Goal: Task Accomplishment & Management: Use online tool/utility

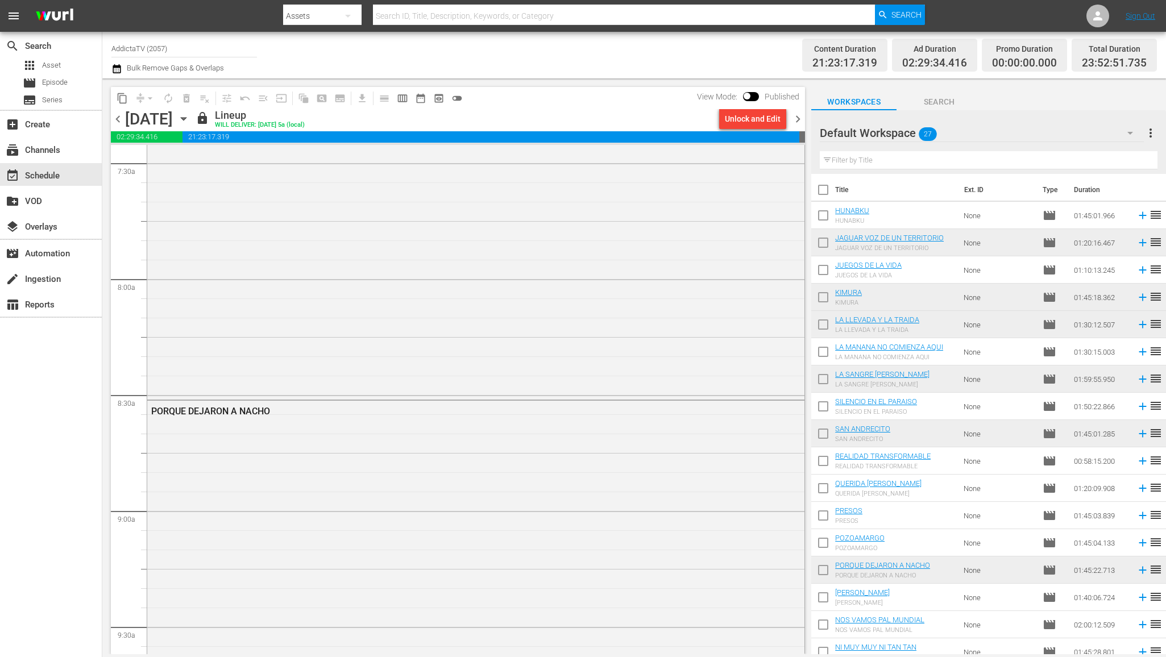
scroll to position [976, 0]
click at [186, 119] on icon "button" at bounding box center [183, 119] width 5 height 3
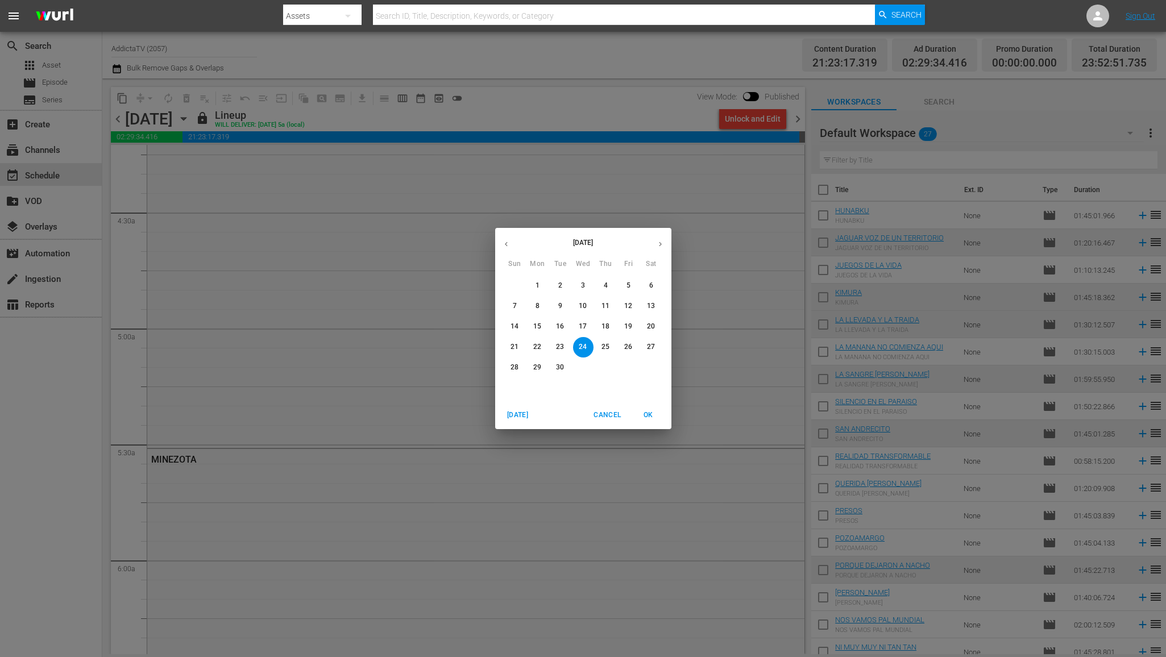
click at [606, 345] on p "25" at bounding box center [605, 347] width 8 height 10
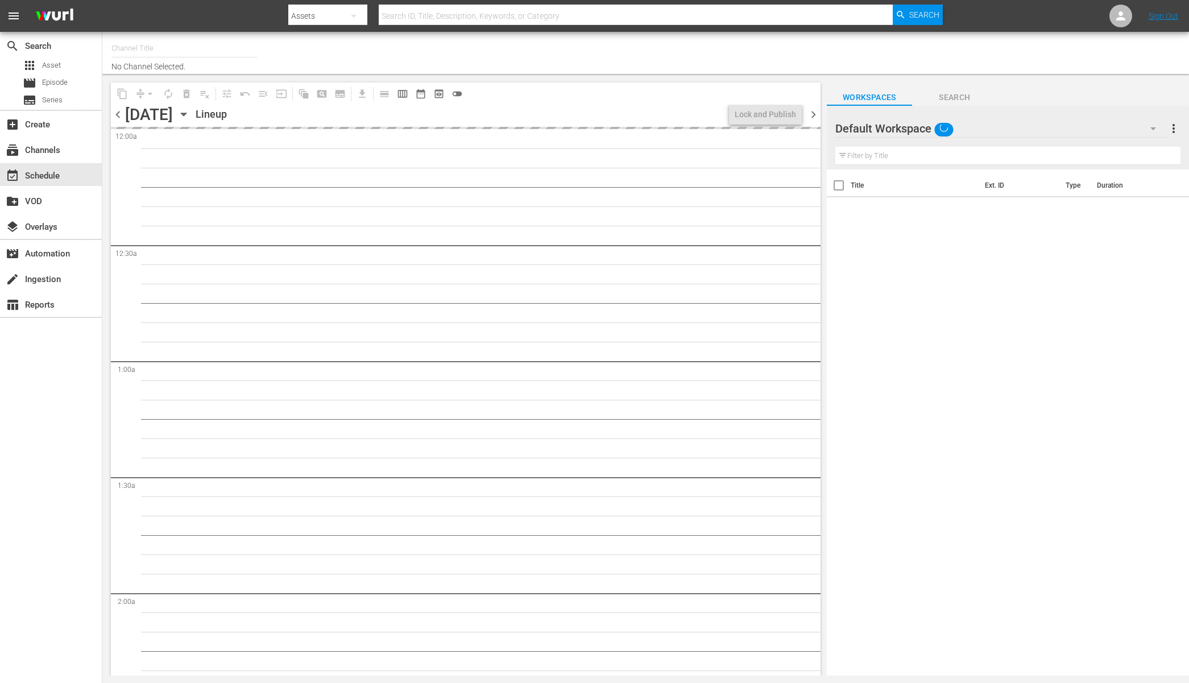
type input "AddictaTV (2057)"
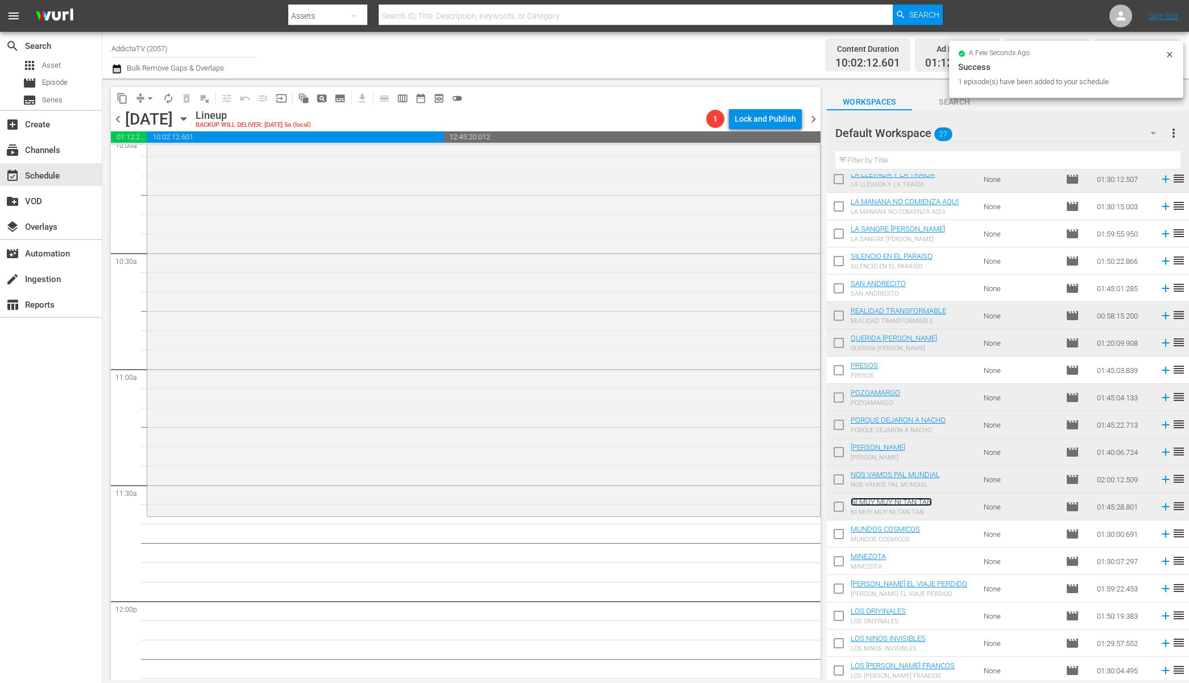
scroll to position [2464, 0]
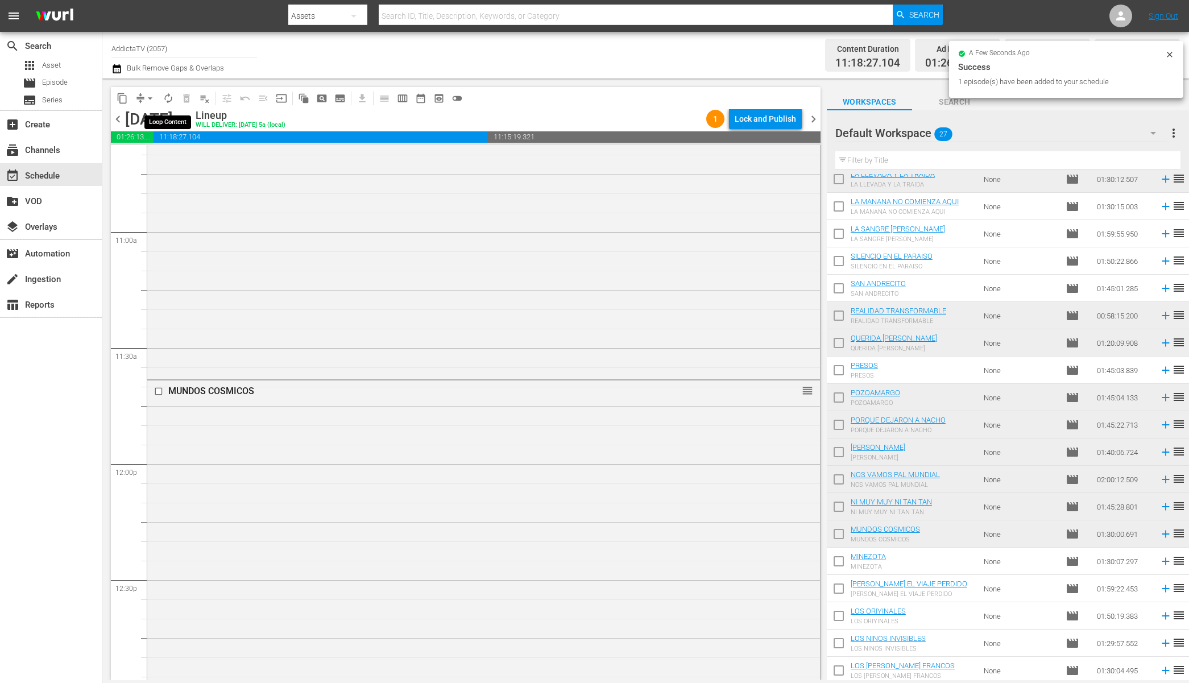
click at [168, 96] on span "autorenew_outlined" at bounding box center [168, 98] width 11 height 11
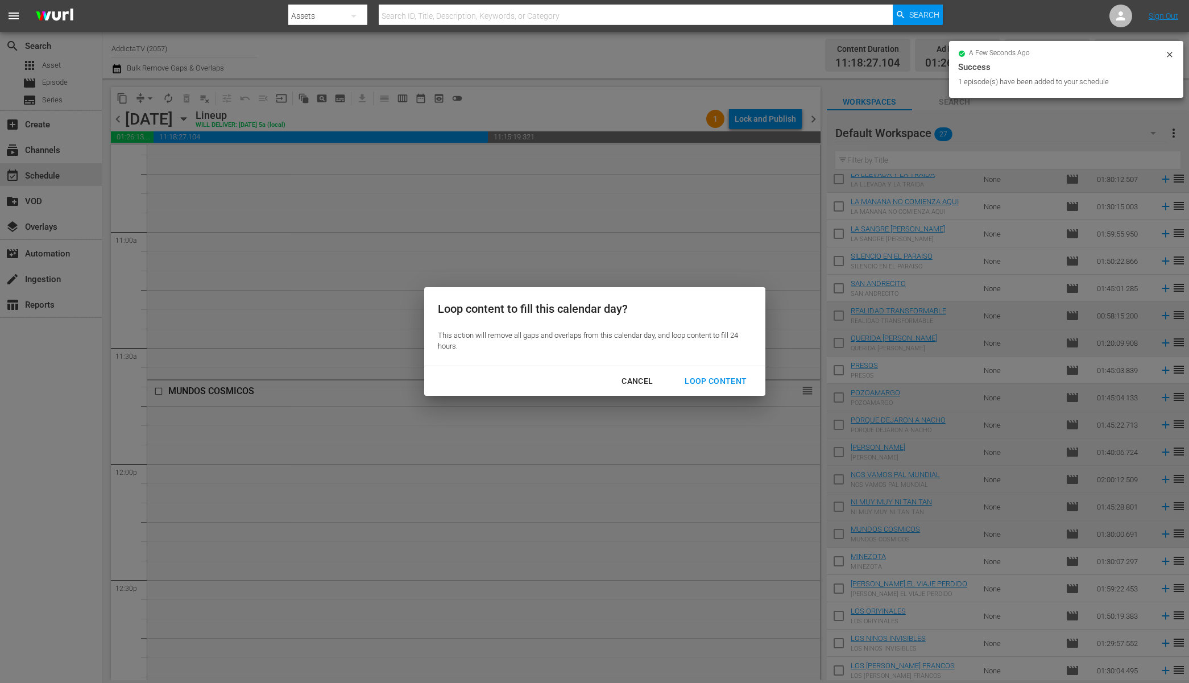
click at [703, 383] on div "Loop Content" at bounding box center [715, 381] width 80 height 14
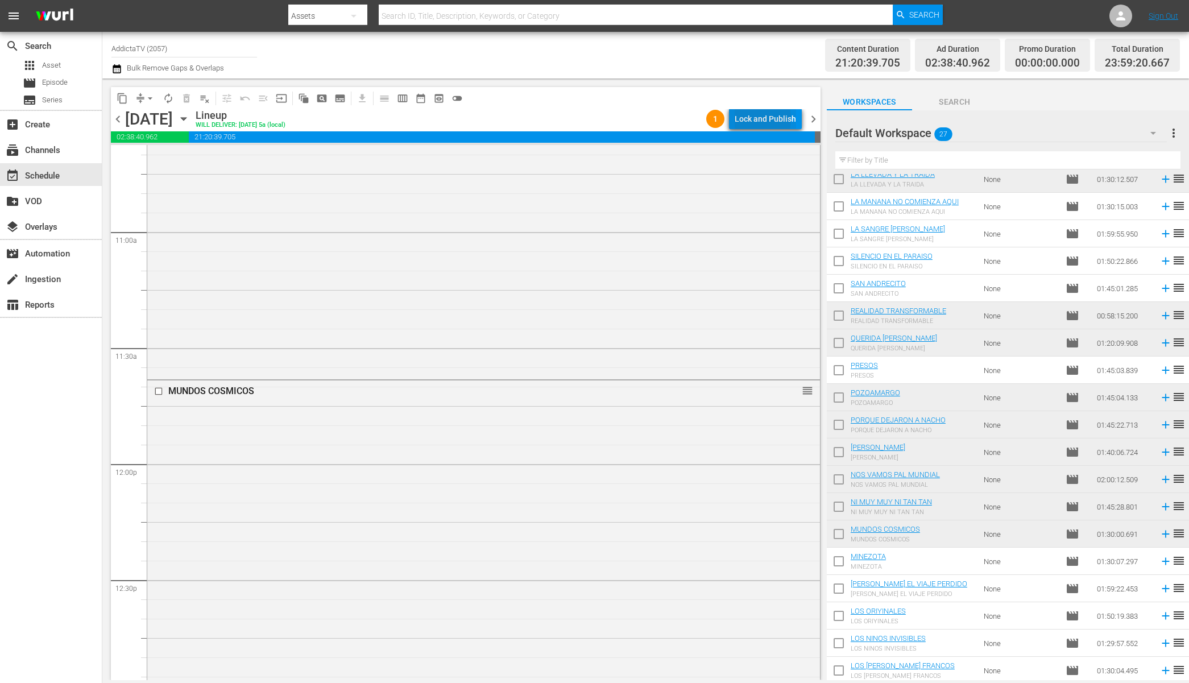
click at [750, 118] on div "Lock and Publish" at bounding box center [765, 119] width 61 height 20
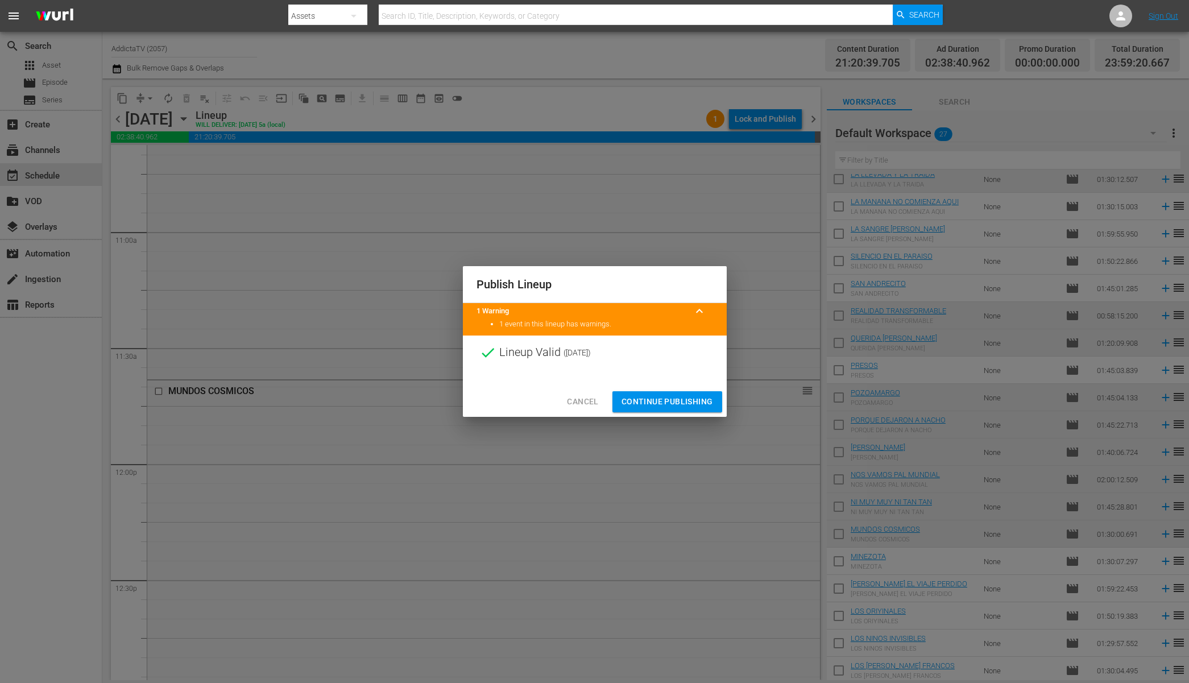
click at [662, 399] on span "Continue Publishing" at bounding box center [667, 402] width 92 height 14
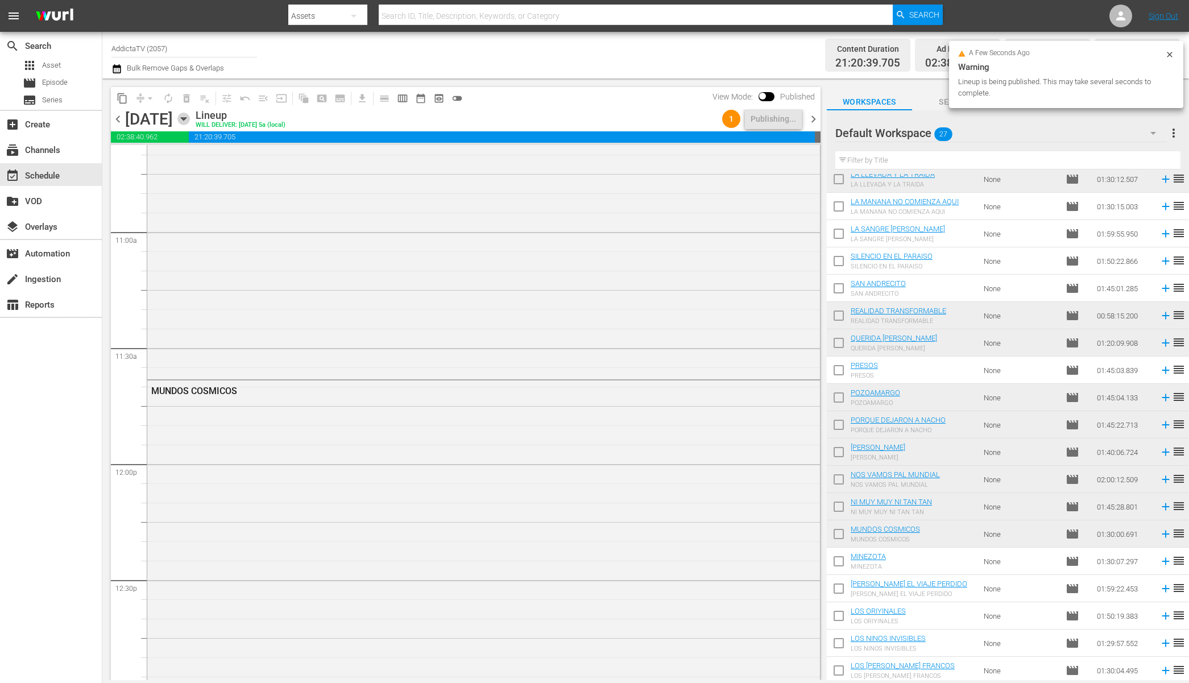
click at [190, 120] on icon "button" at bounding box center [183, 119] width 13 height 13
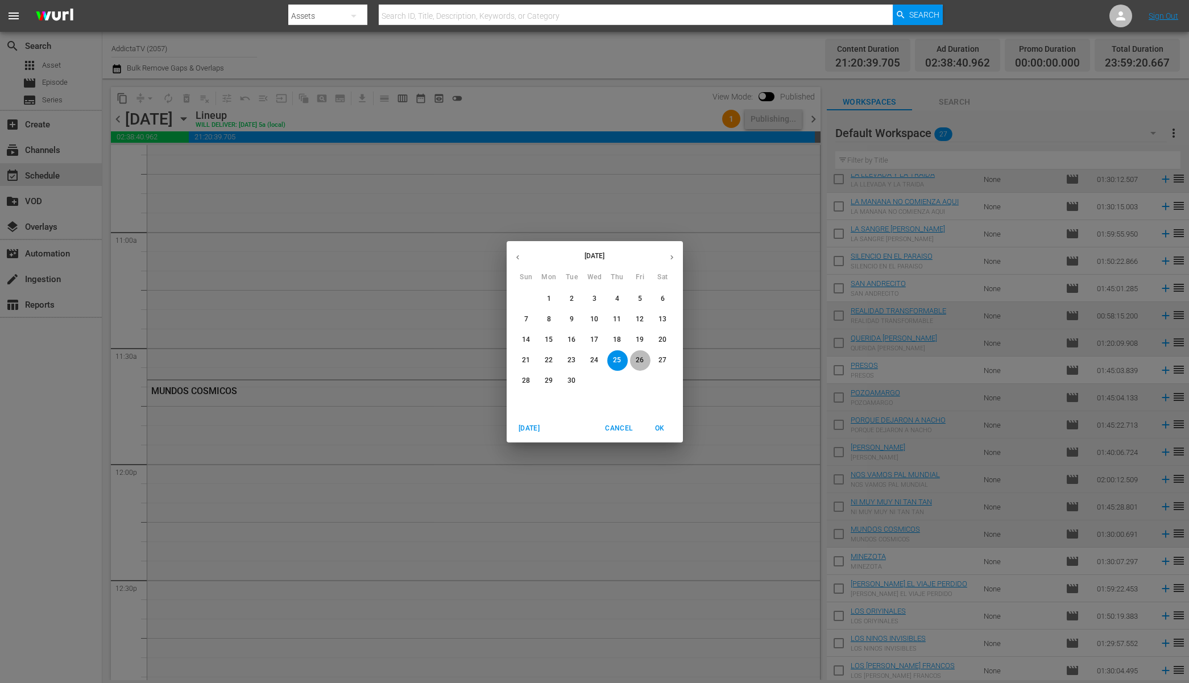
click at [641, 360] on p "26" at bounding box center [640, 360] width 8 height 10
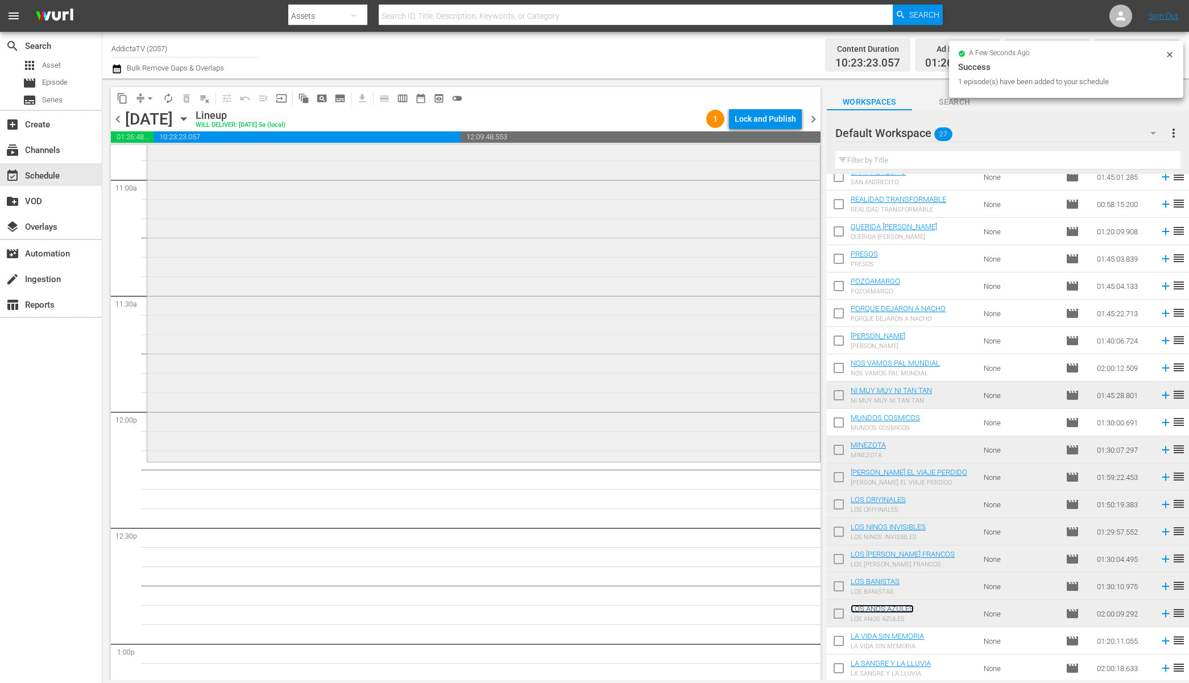
scroll to position [2608, 0]
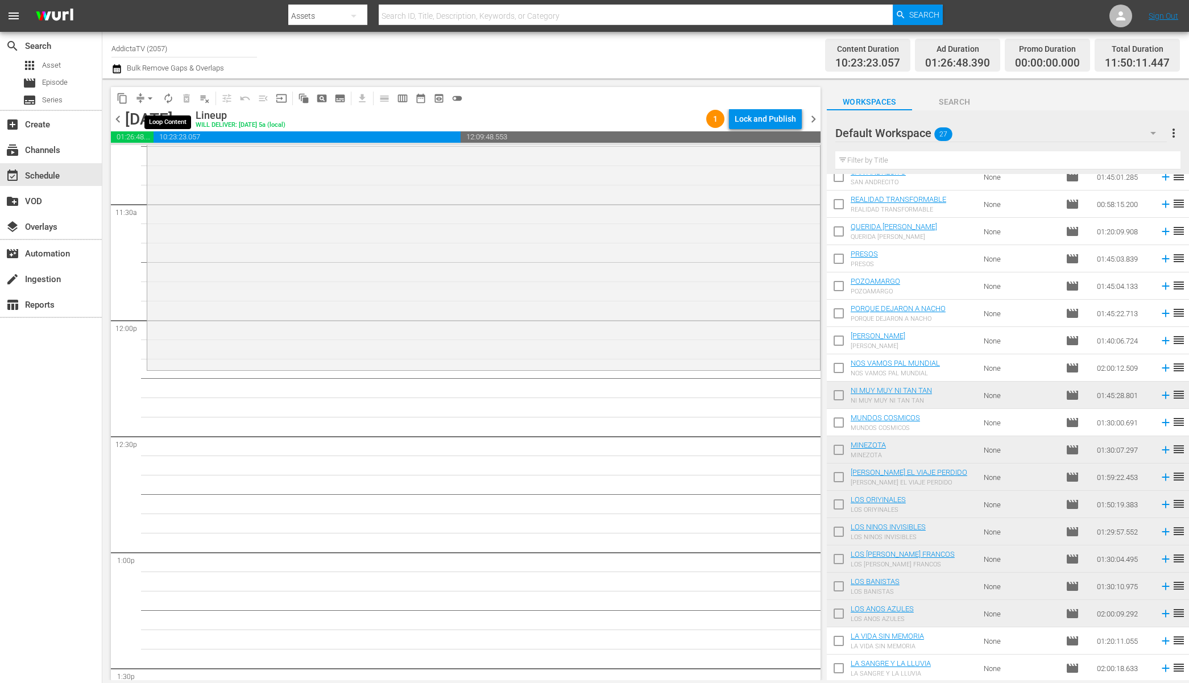
click at [167, 96] on span "autorenew_outlined" at bounding box center [168, 98] width 11 height 11
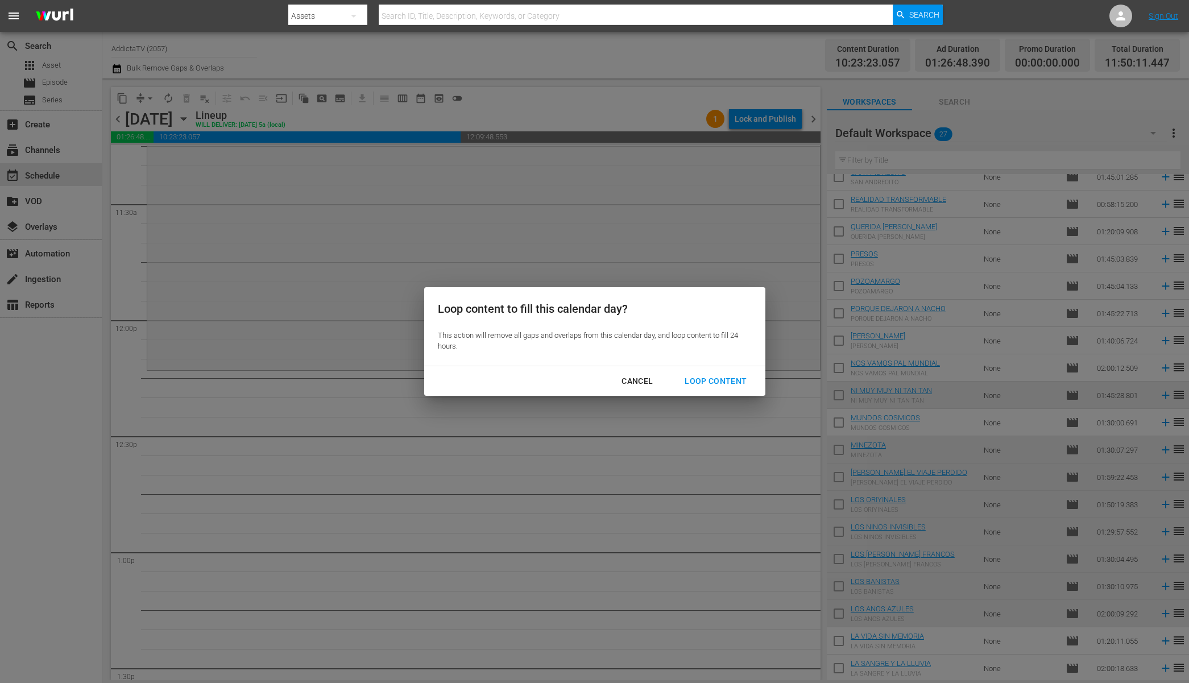
click at [708, 379] on div "Loop Content" at bounding box center [715, 381] width 80 height 14
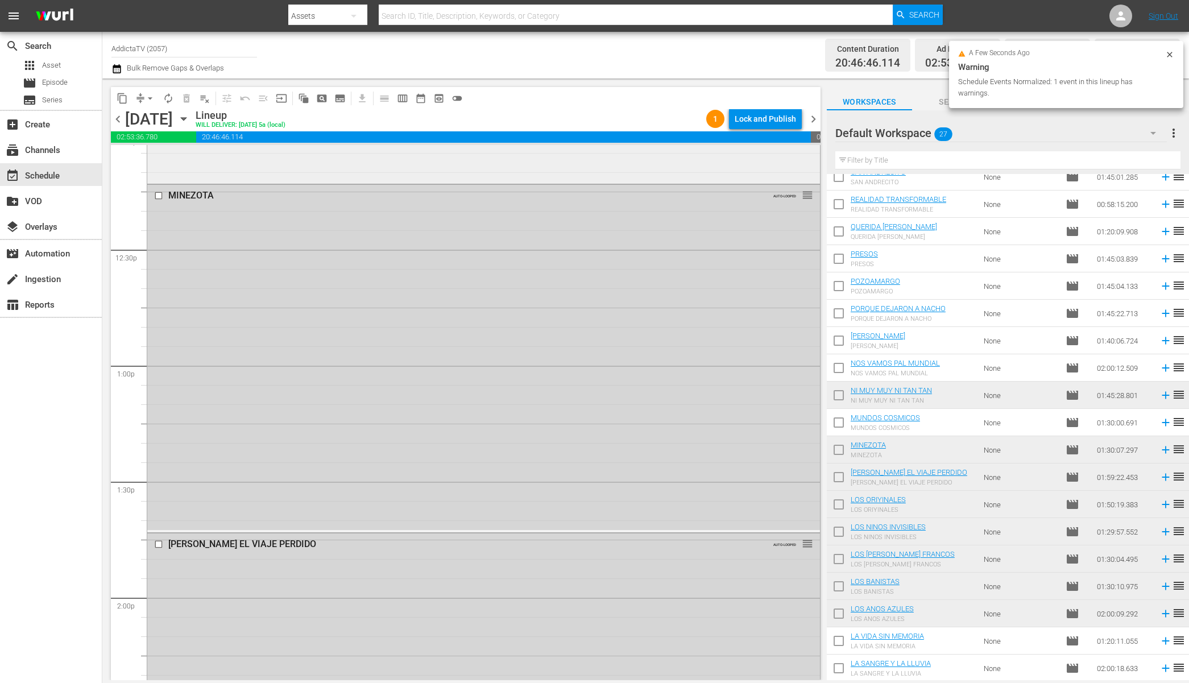
scroll to position [2797, 0]
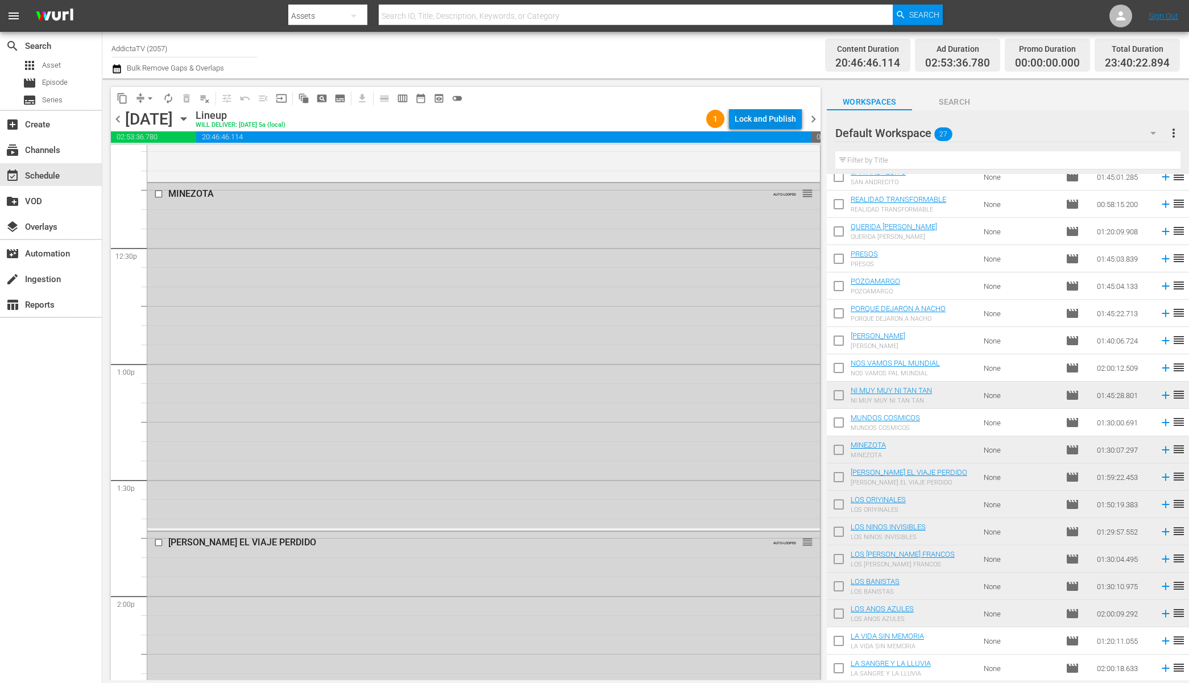
click at [772, 117] on div "Lock and Publish" at bounding box center [765, 119] width 61 height 20
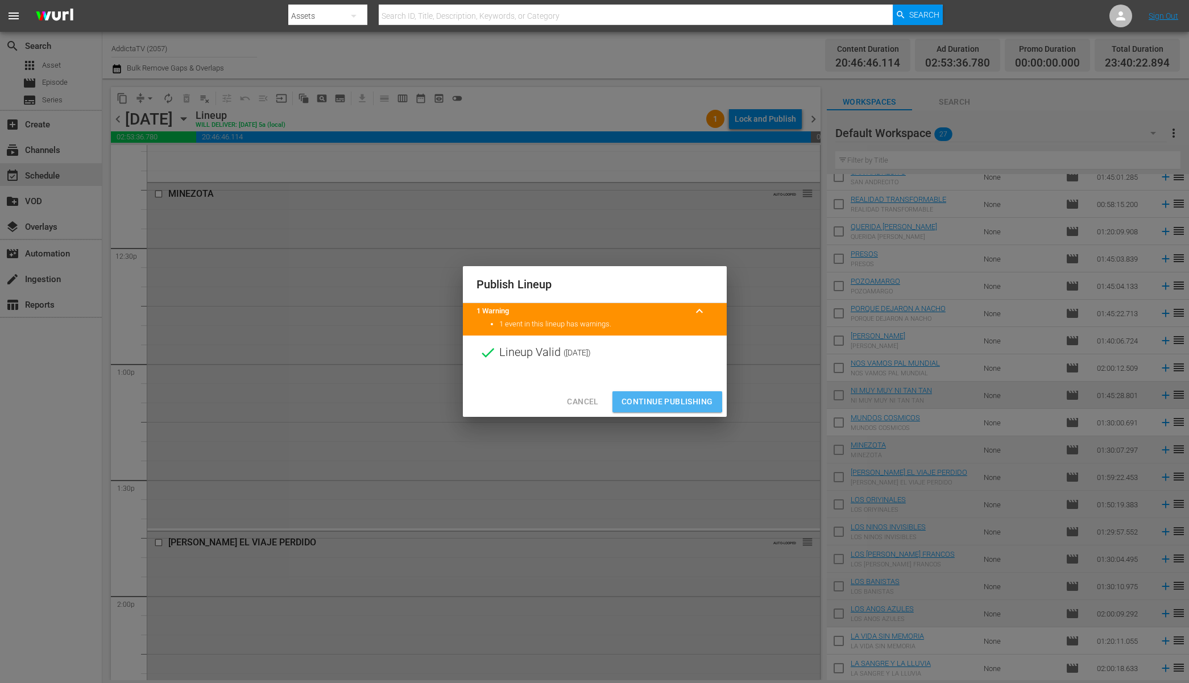
click at [655, 400] on span "Continue Publishing" at bounding box center [667, 402] width 92 height 14
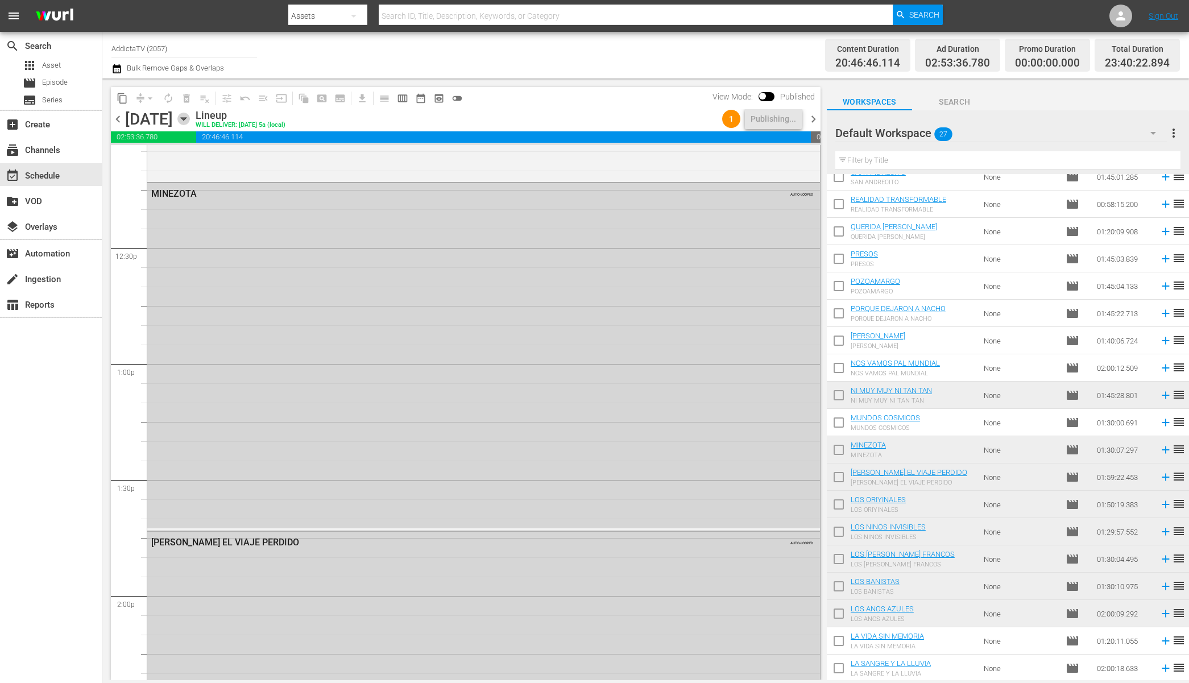
click at [190, 118] on icon "button" at bounding box center [183, 119] width 13 height 13
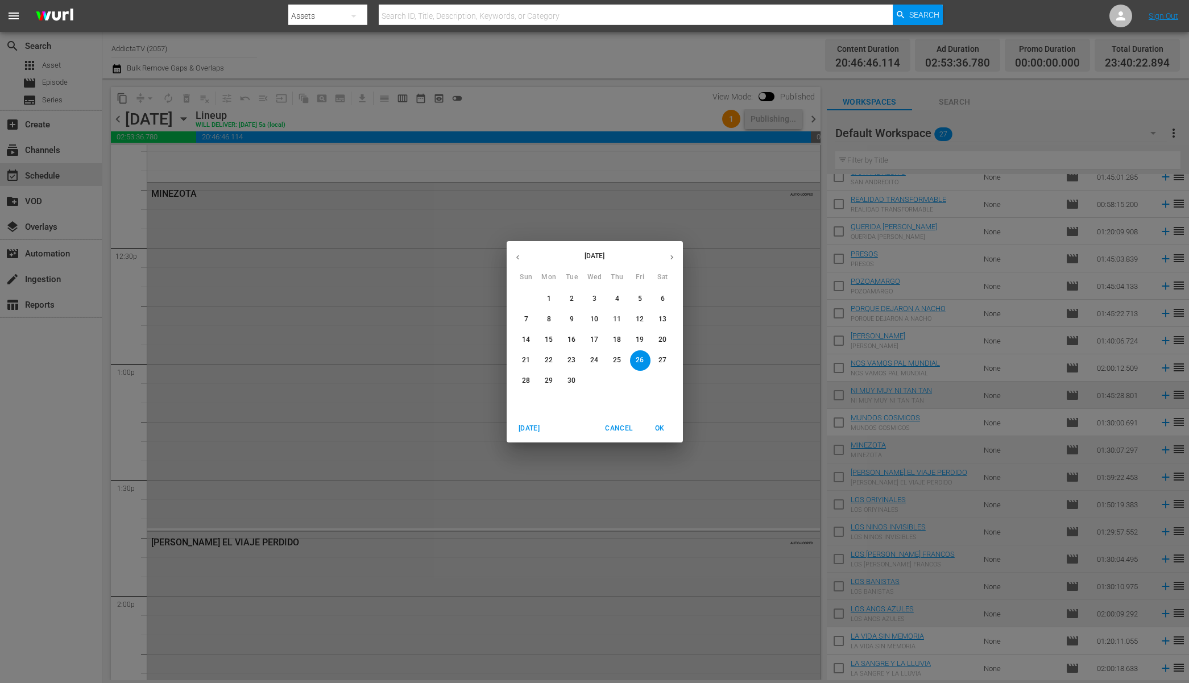
click at [666, 364] on p "27" at bounding box center [662, 360] width 8 height 10
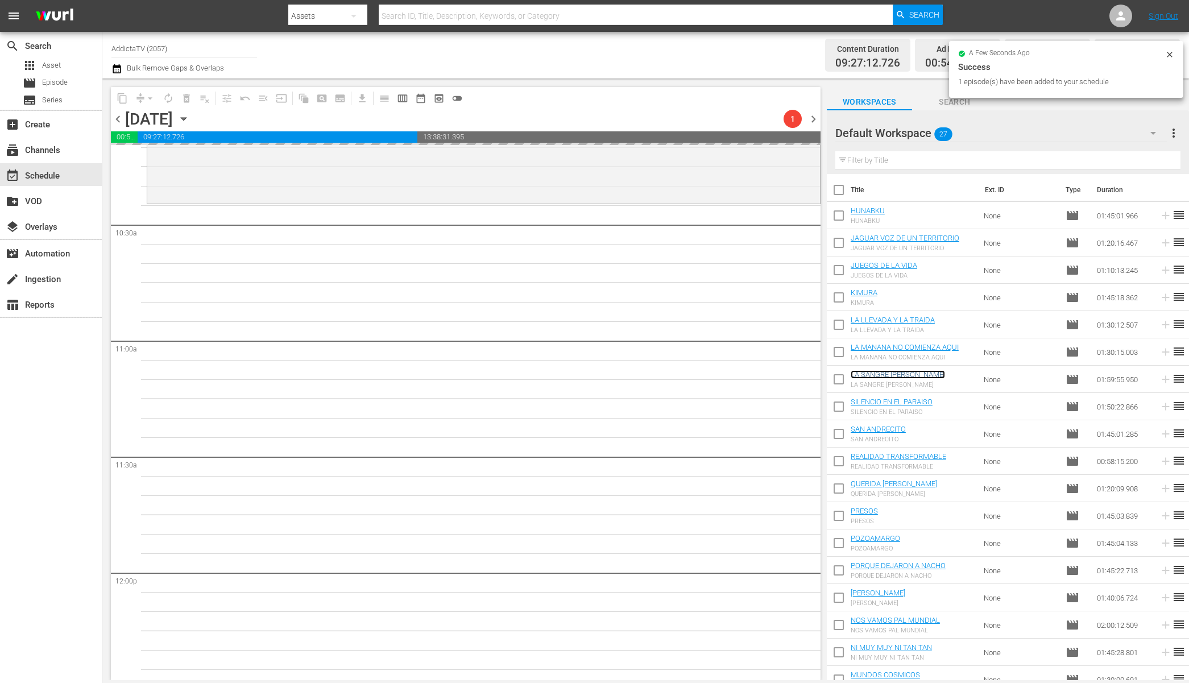
scroll to position [2408, 0]
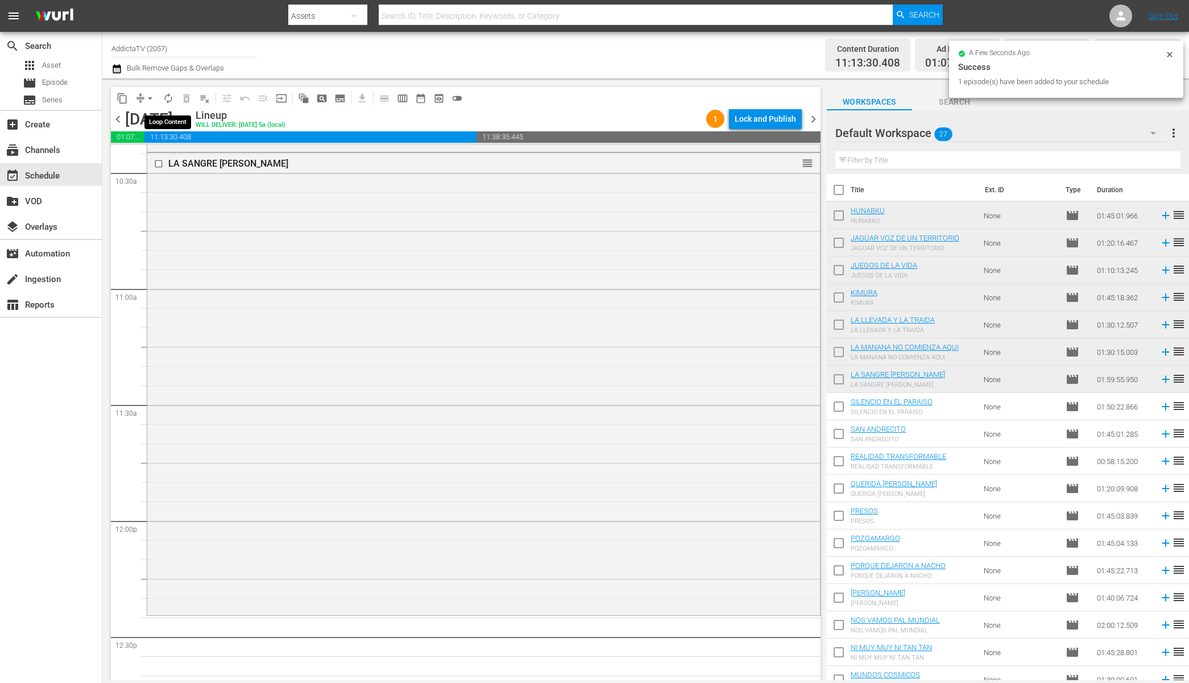
click at [168, 99] on span "autorenew_outlined" at bounding box center [168, 98] width 11 height 11
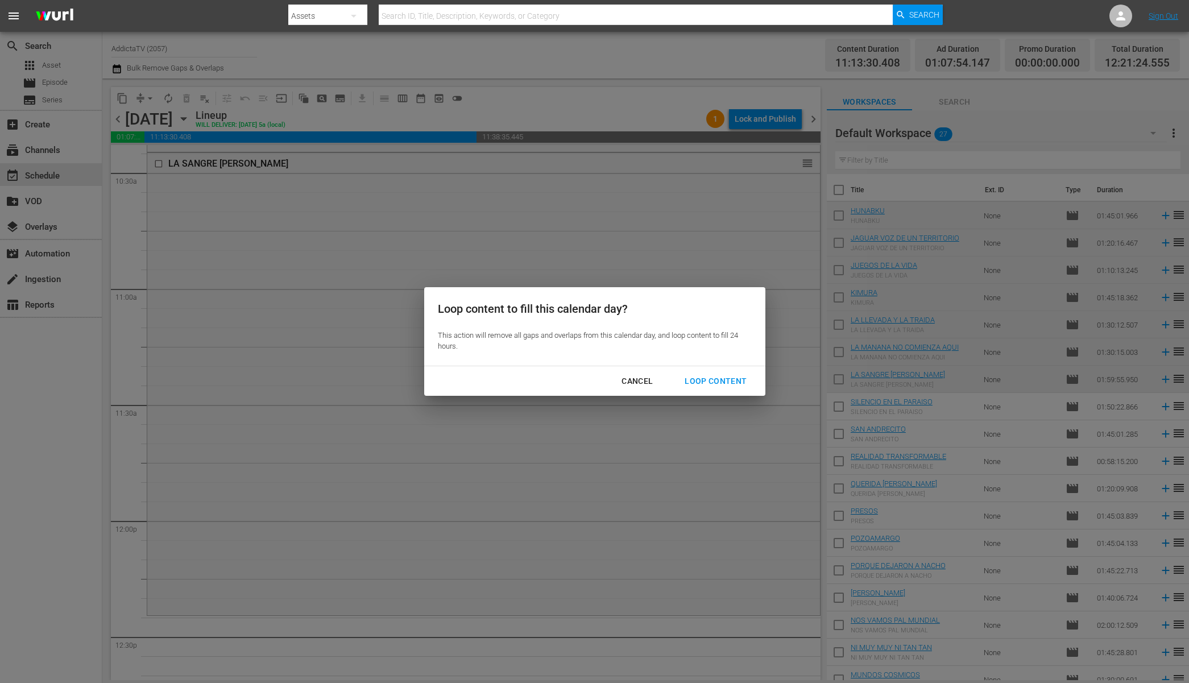
click at [703, 375] on div "Loop Content" at bounding box center [715, 381] width 80 height 14
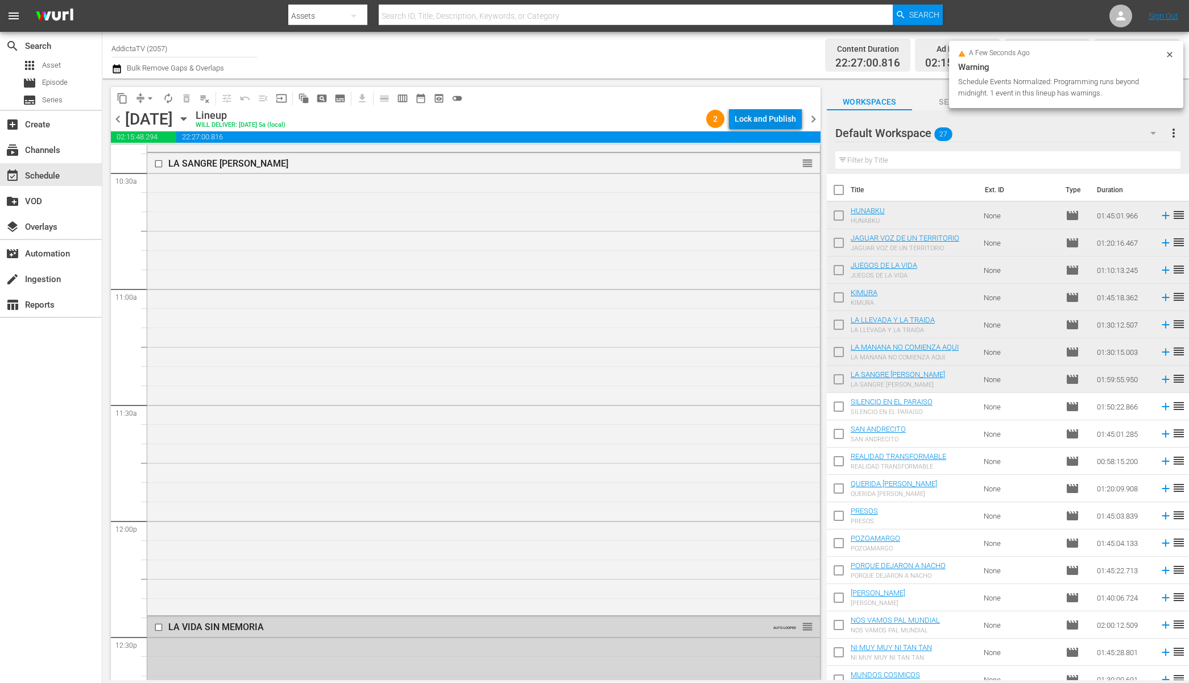
click at [753, 116] on div "Lock and Publish" at bounding box center [765, 119] width 61 height 20
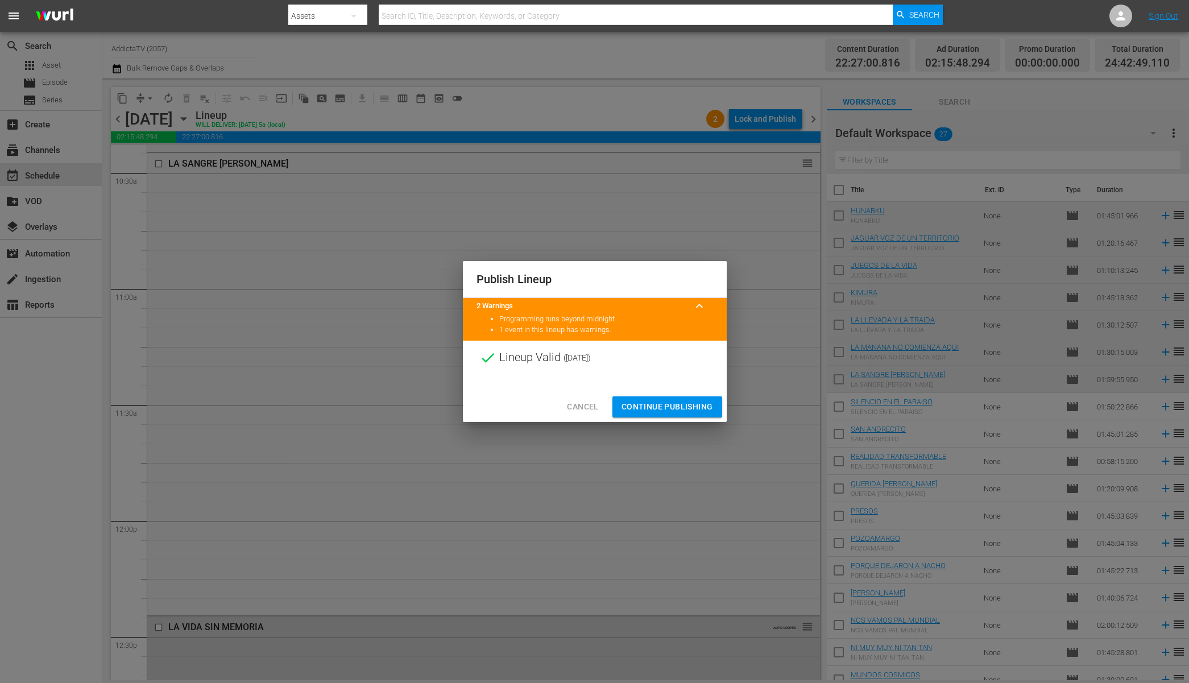
click at [686, 400] on span "Continue Publishing" at bounding box center [667, 407] width 92 height 14
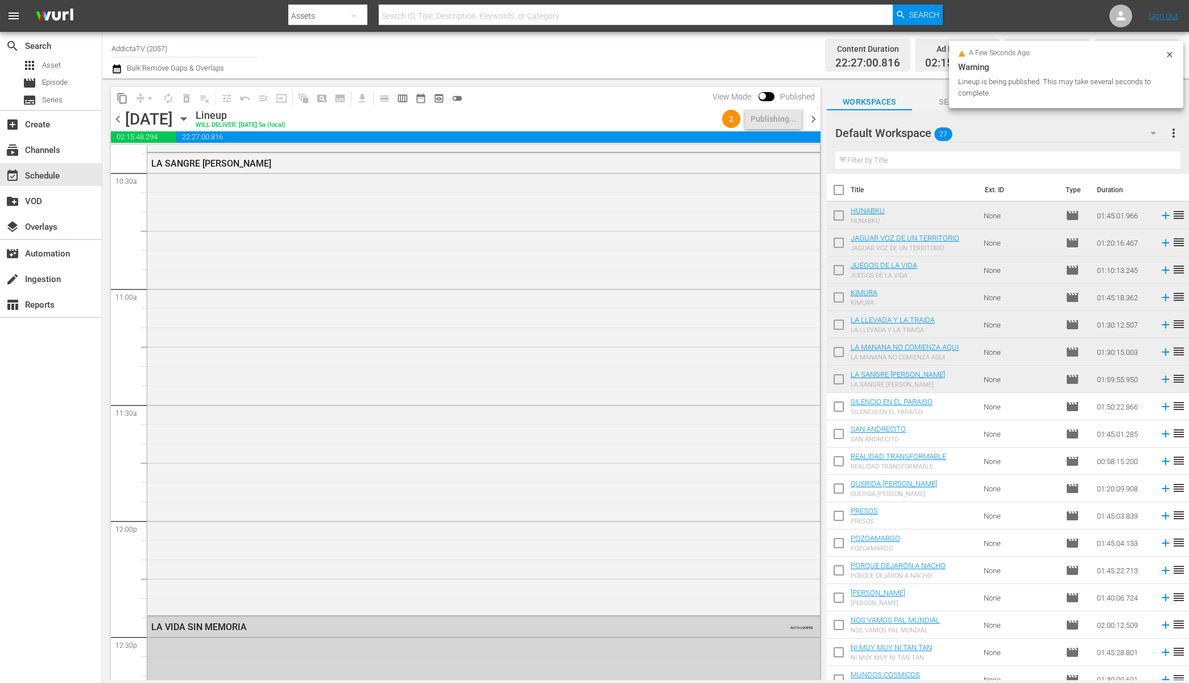
click at [190, 117] on icon "button" at bounding box center [183, 119] width 13 height 13
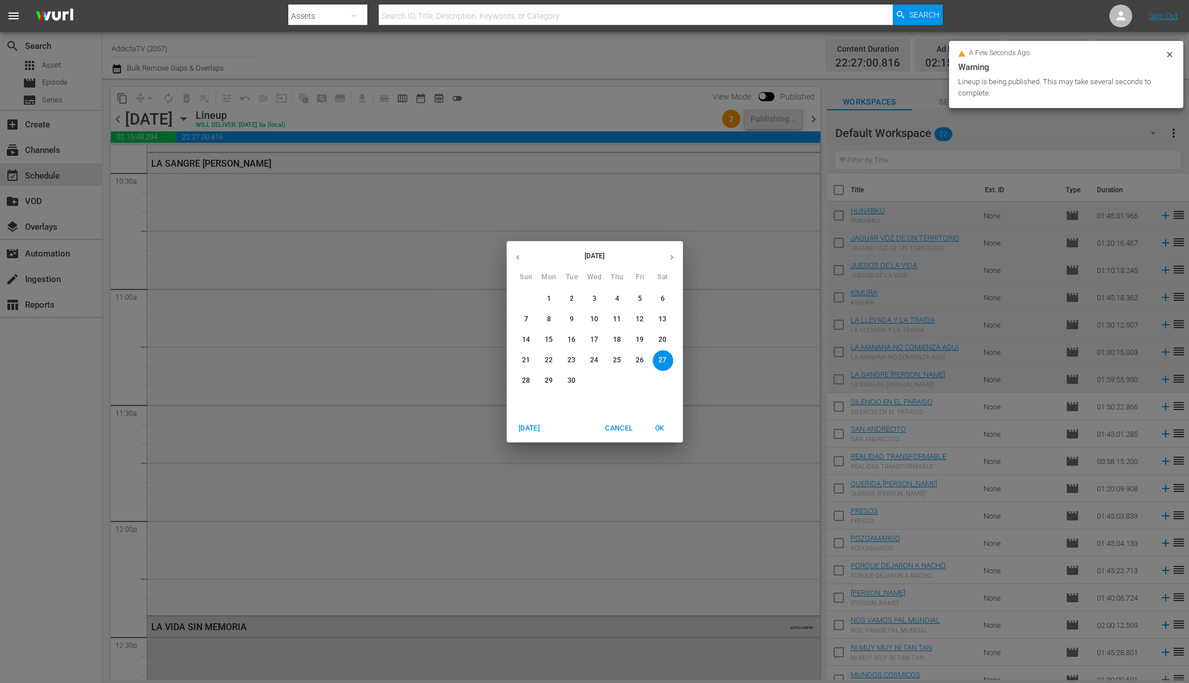
click at [529, 378] on p "28" at bounding box center [526, 381] width 8 height 10
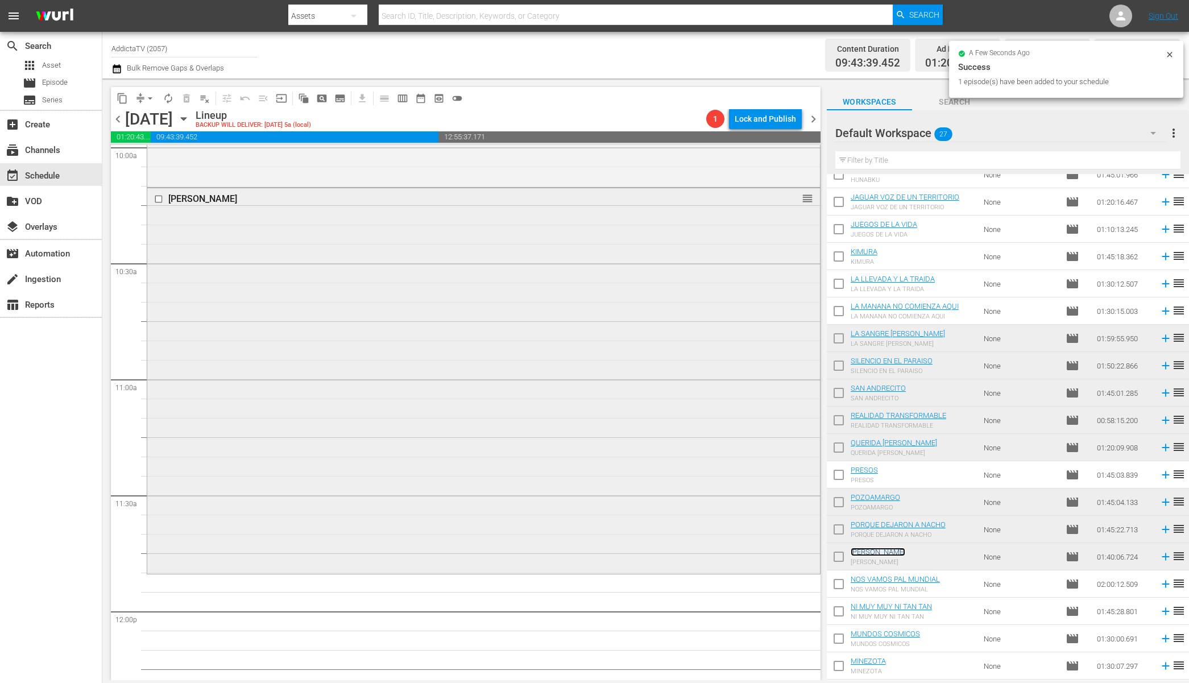
scroll to position [2319, 0]
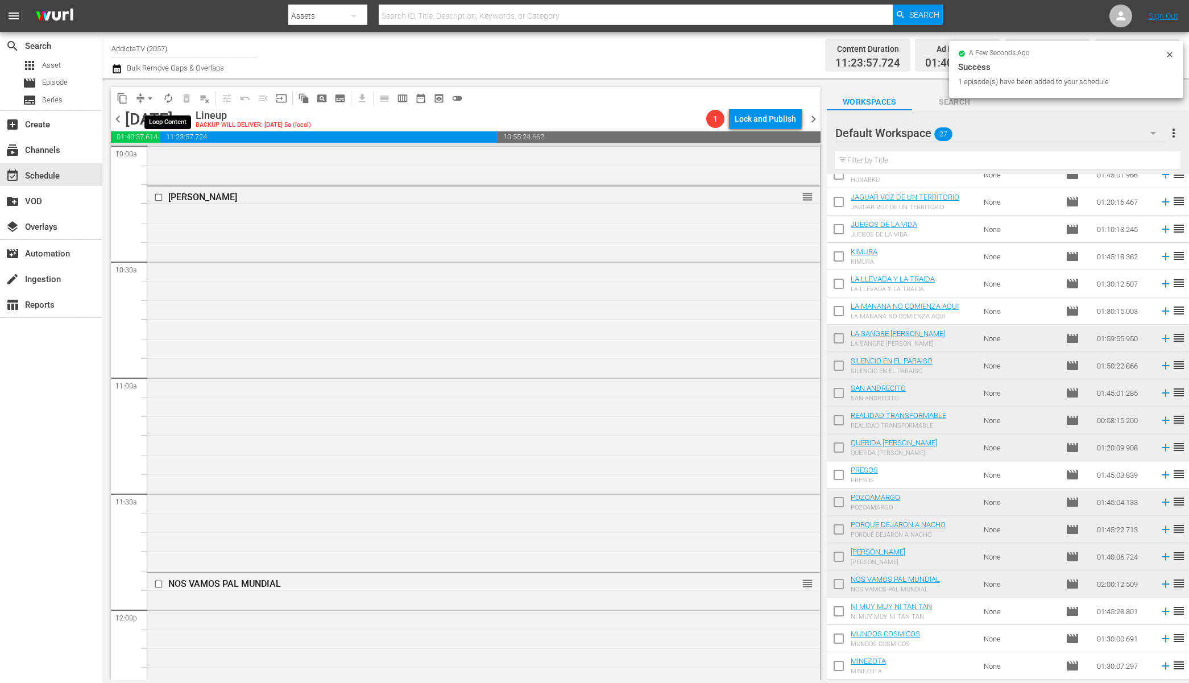
click at [164, 94] on span "autorenew_outlined" at bounding box center [168, 98] width 11 height 11
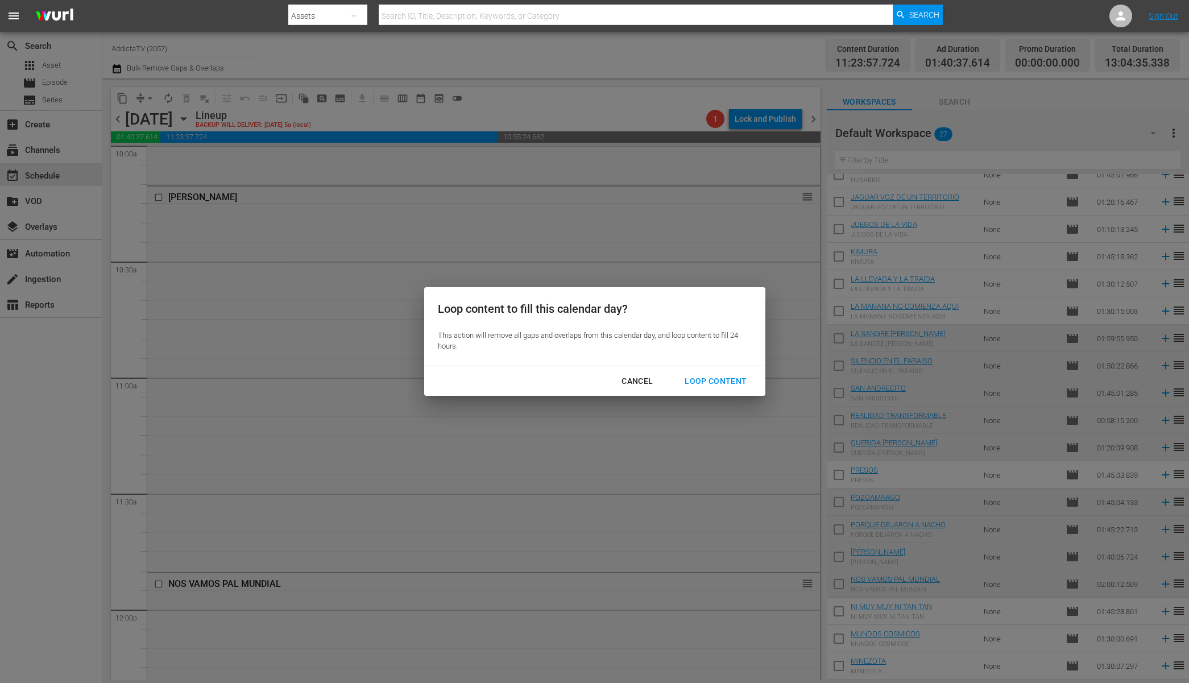
click at [708, 379] on div "Loop Content" at bounding box center [715, 381] width 80 height 14
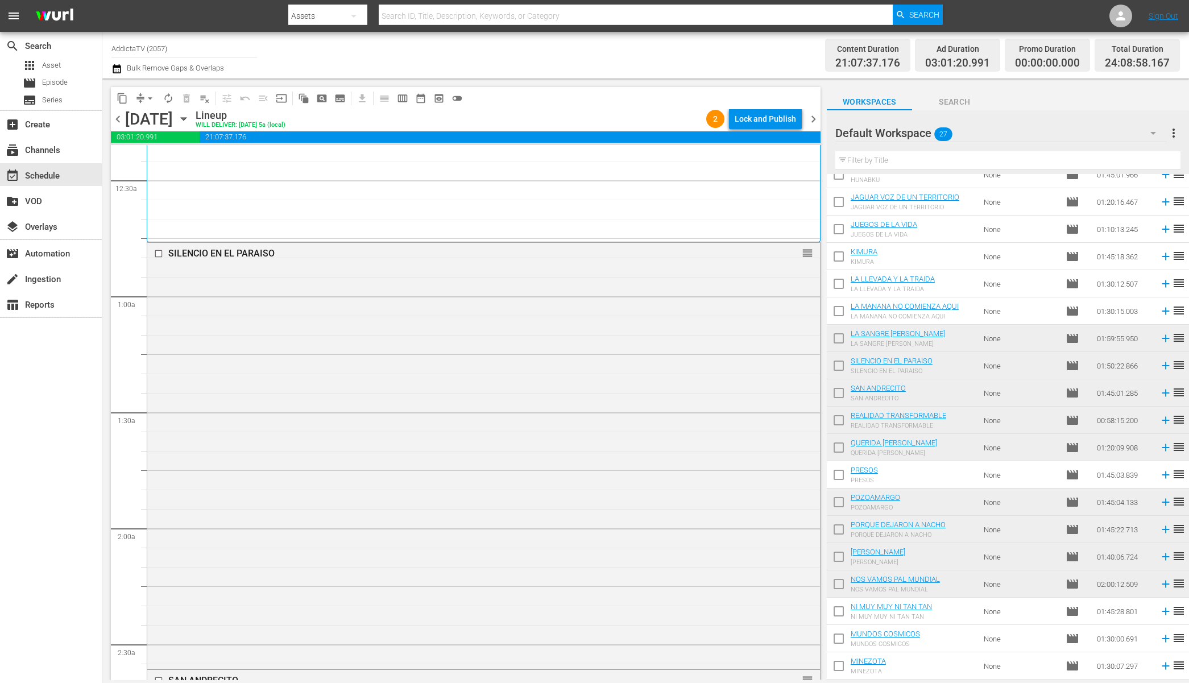
scroll to position [0, 0]
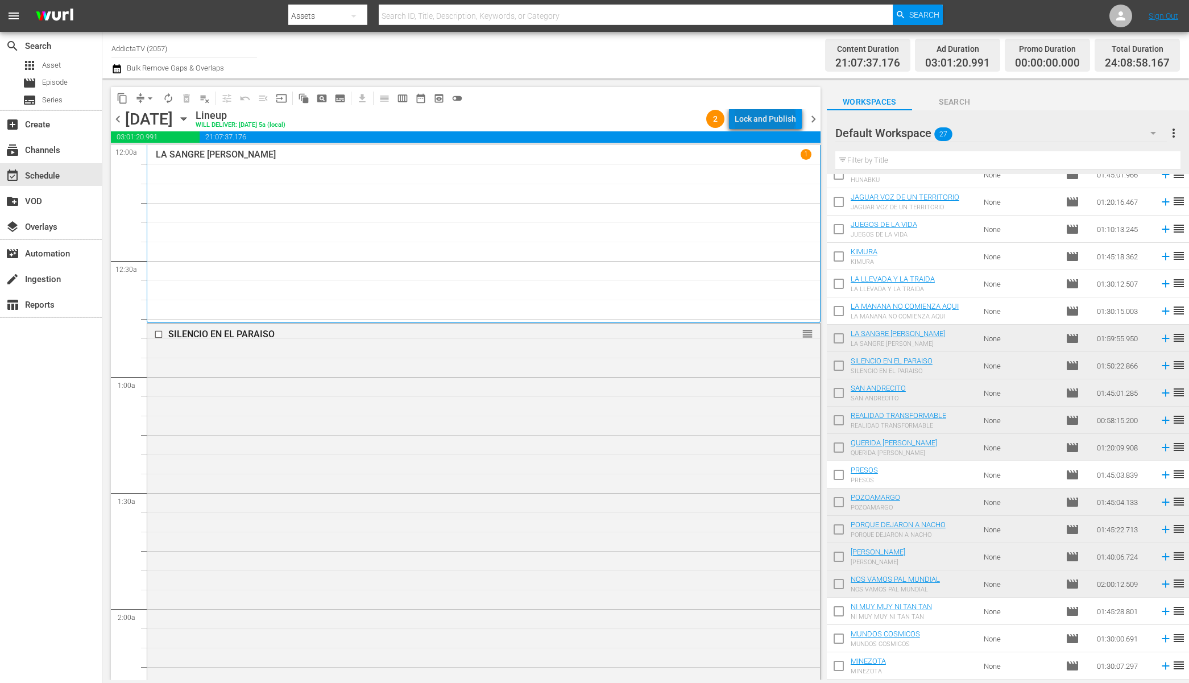
click at [767, 118] on div "Lock and Publish" at bounding box center [765, 119] width 61 height 20
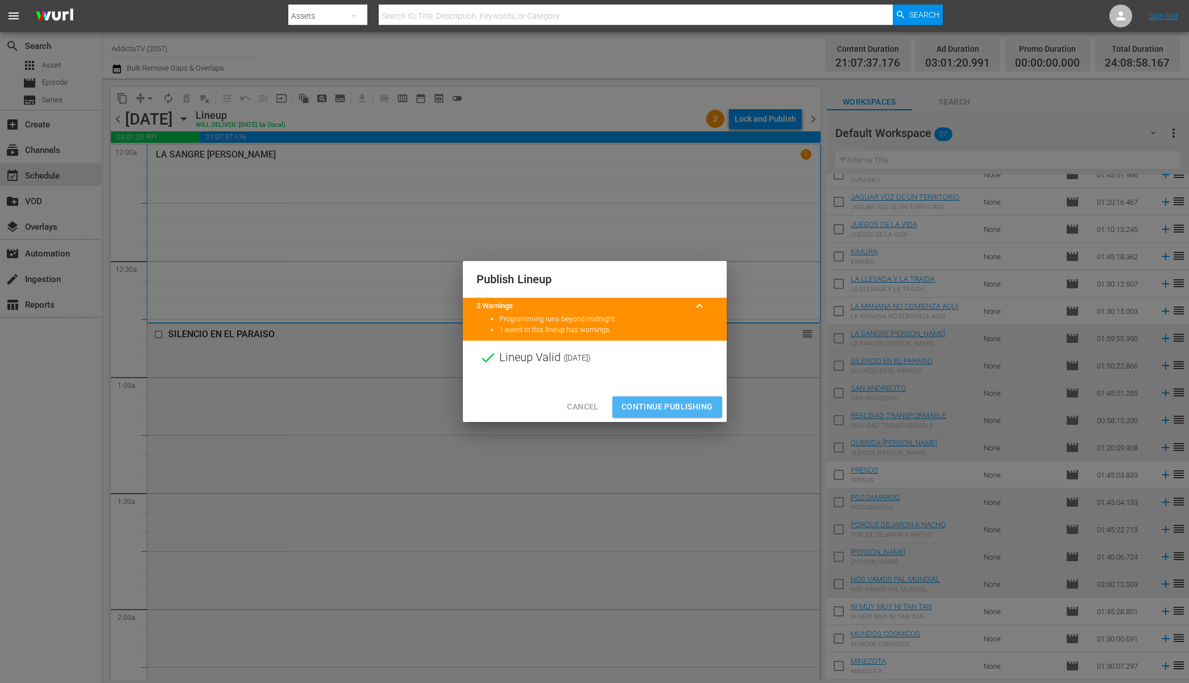
click at [689, 405] on span "Continue Publishing" at bounding box center [667, 407] width 92 height 14
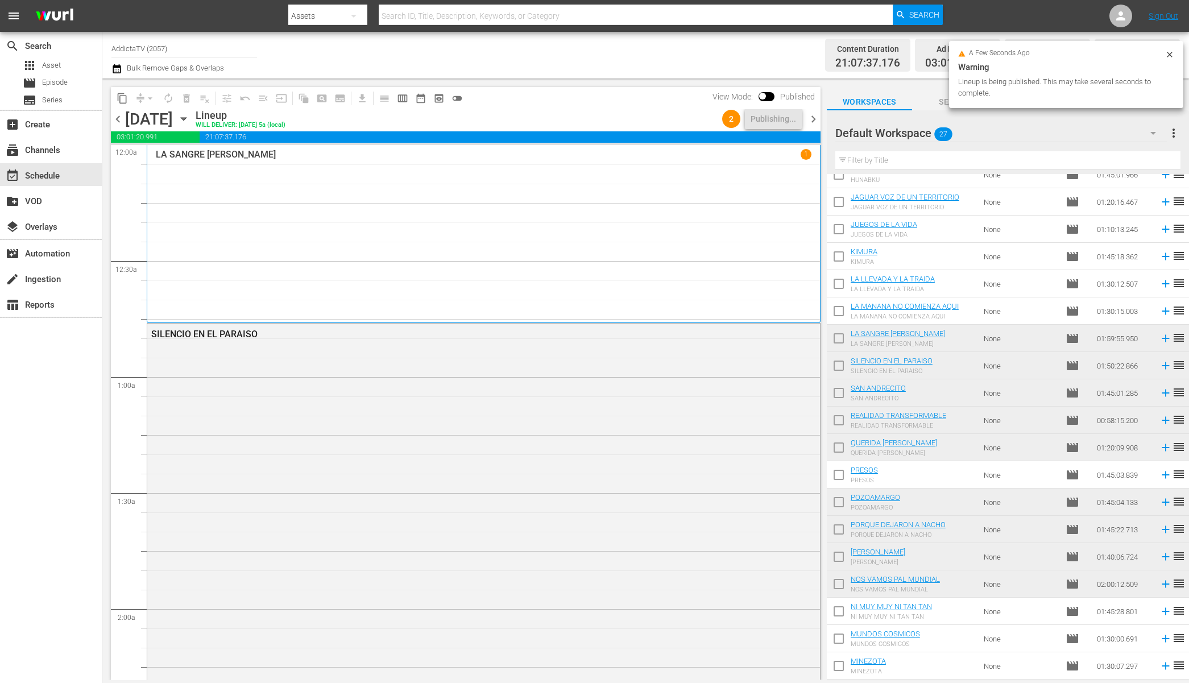
click at [190, 122] on icon "button" at bounding box center [183, 119] width 13 height 13
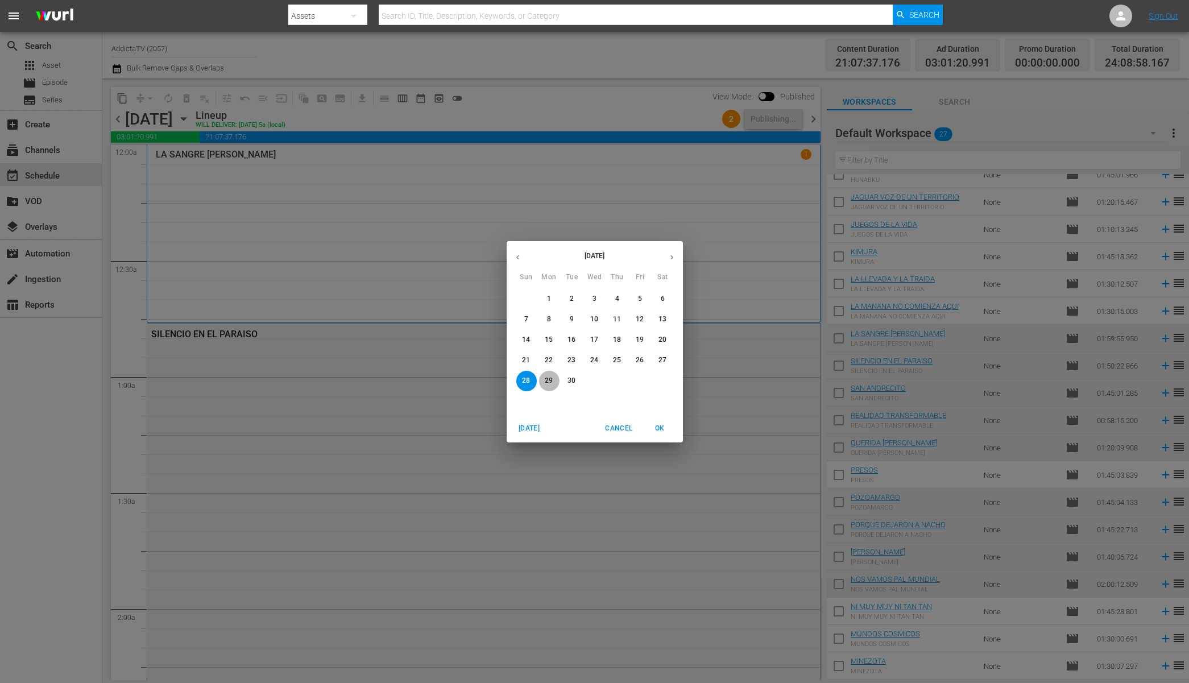
click at [546, 382] on p "29" at bounding box center [549, 381] width 8 height 10
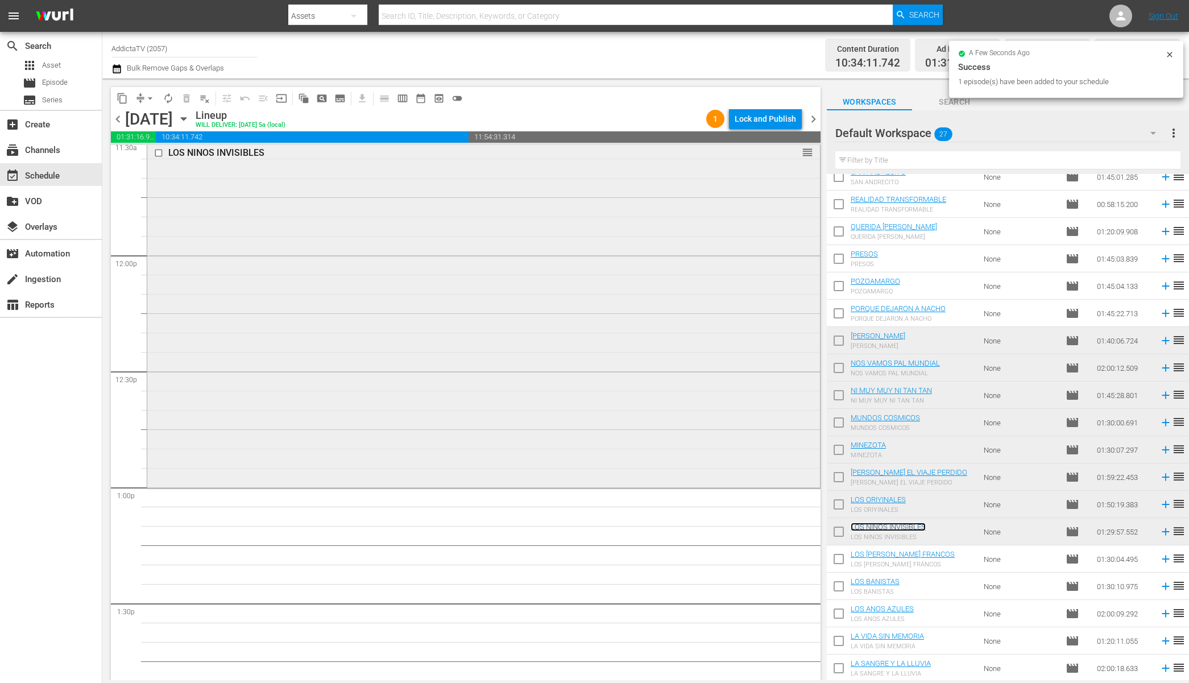
scroll to position [2674, 0]
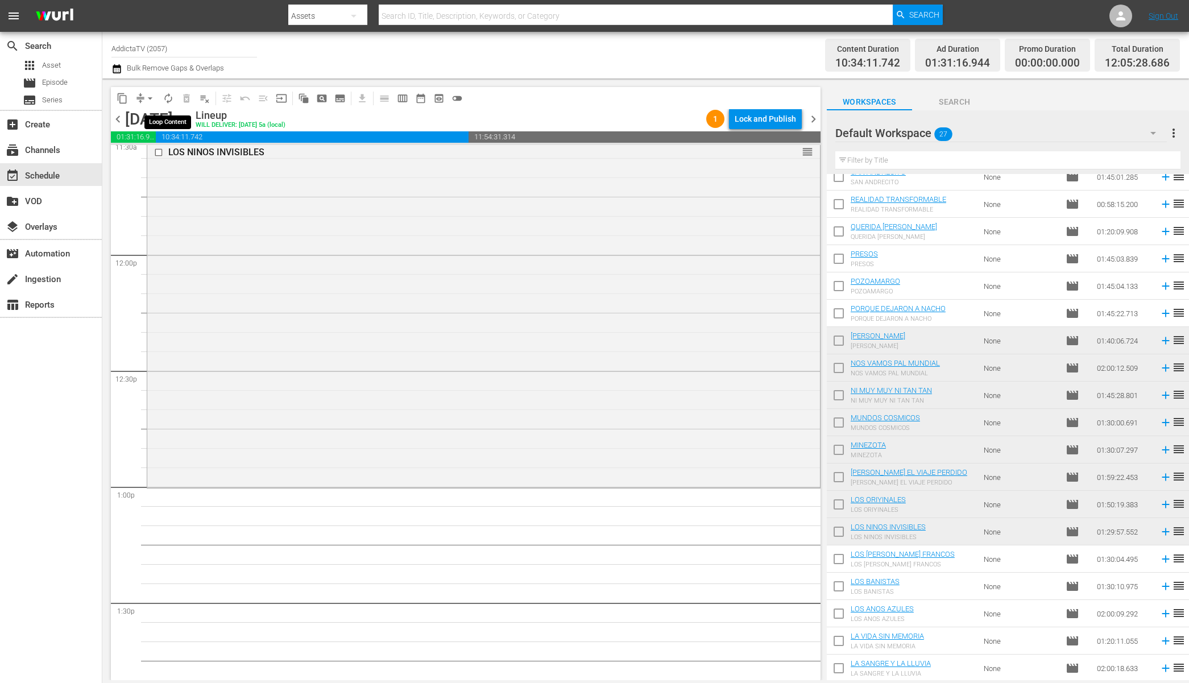
click at [172, 101] on span "autorenew_outlined" at bounding box center [168, 98] width 11 height 11
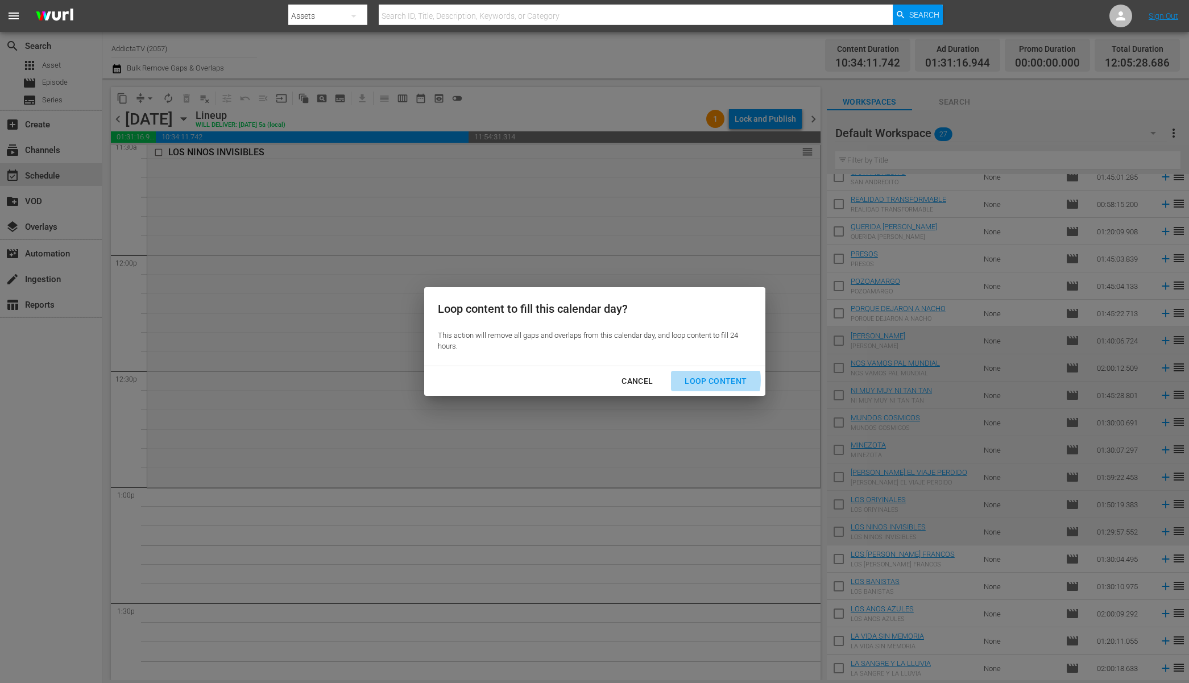
click at [705, 380] on div "Loop Content" at bounding box center [715, 381] width 80 height 14
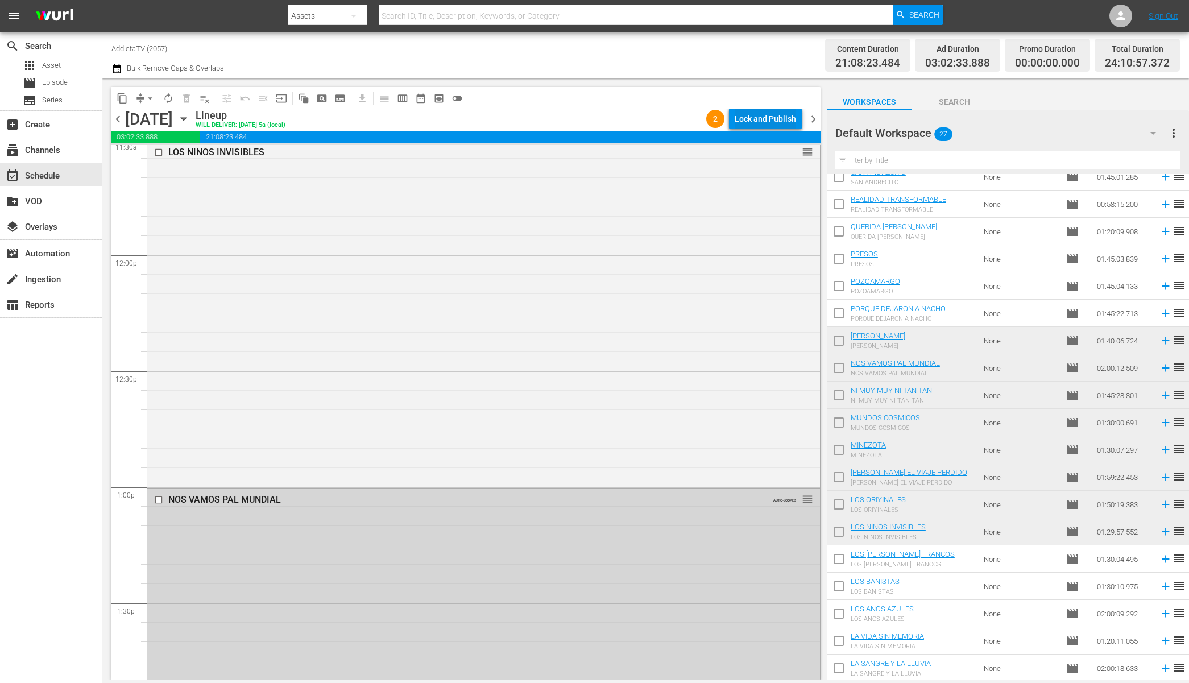
click at [758, 116] on div "Lock and Publish" at bounding box center [765, 119] width 61 height 20
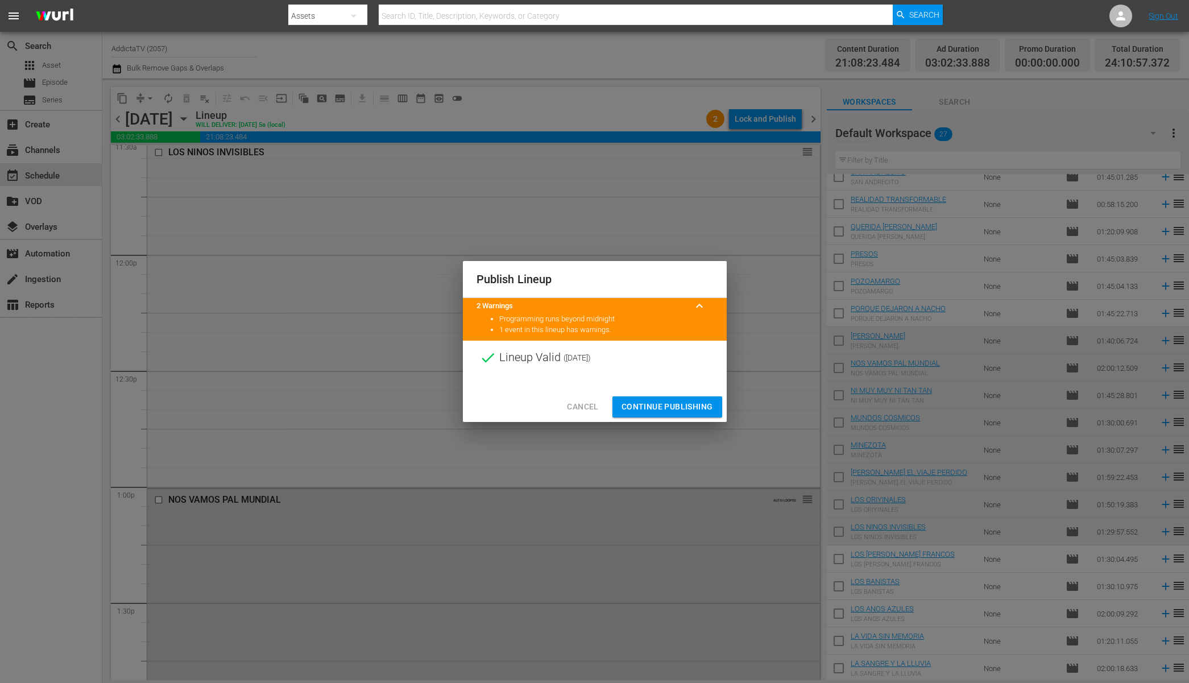
click at [671, 402] on span "Continue Publishing" at bounding box center [667, 407] width 92 height 14
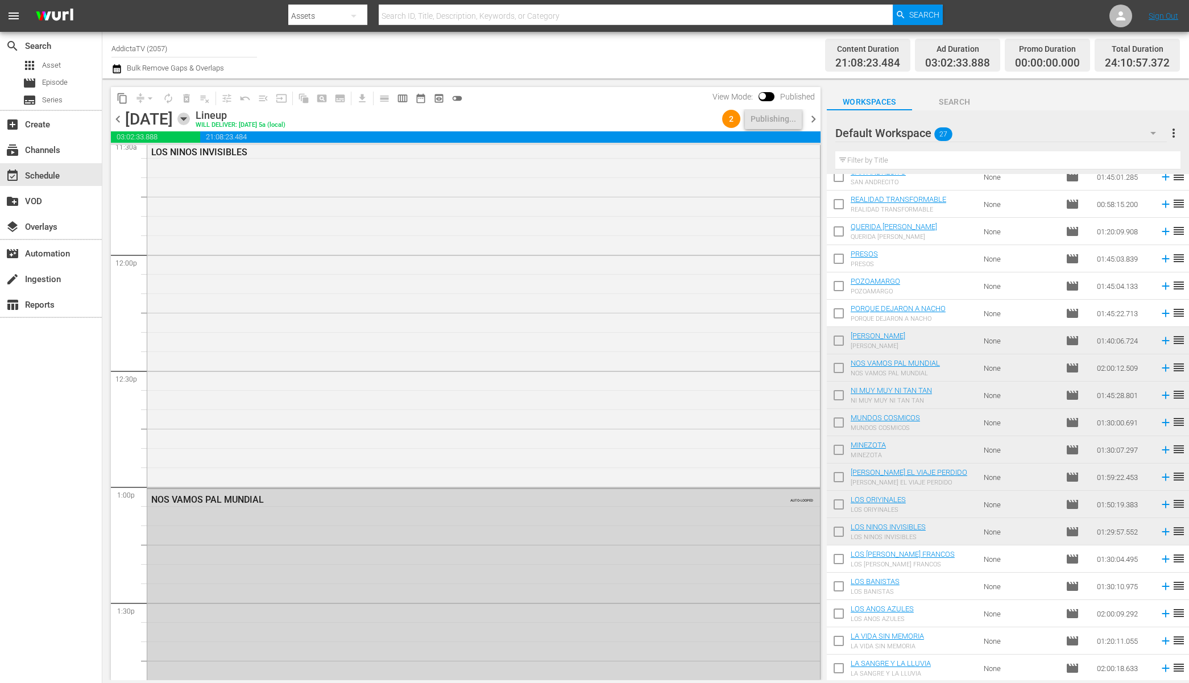
click at [190, 121] on icon "button" at bounding box center [183, 119] width 13 height 13
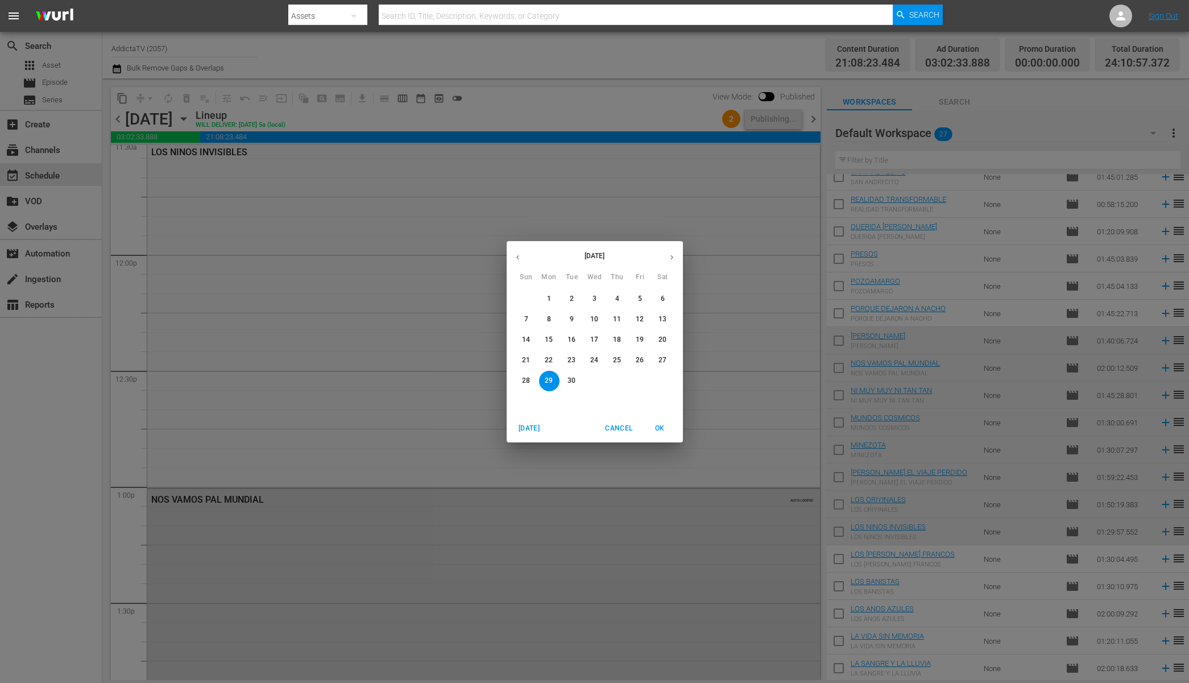
click at [578, 382] on span "30" at bounding box center [572, 381] width 20 height 10
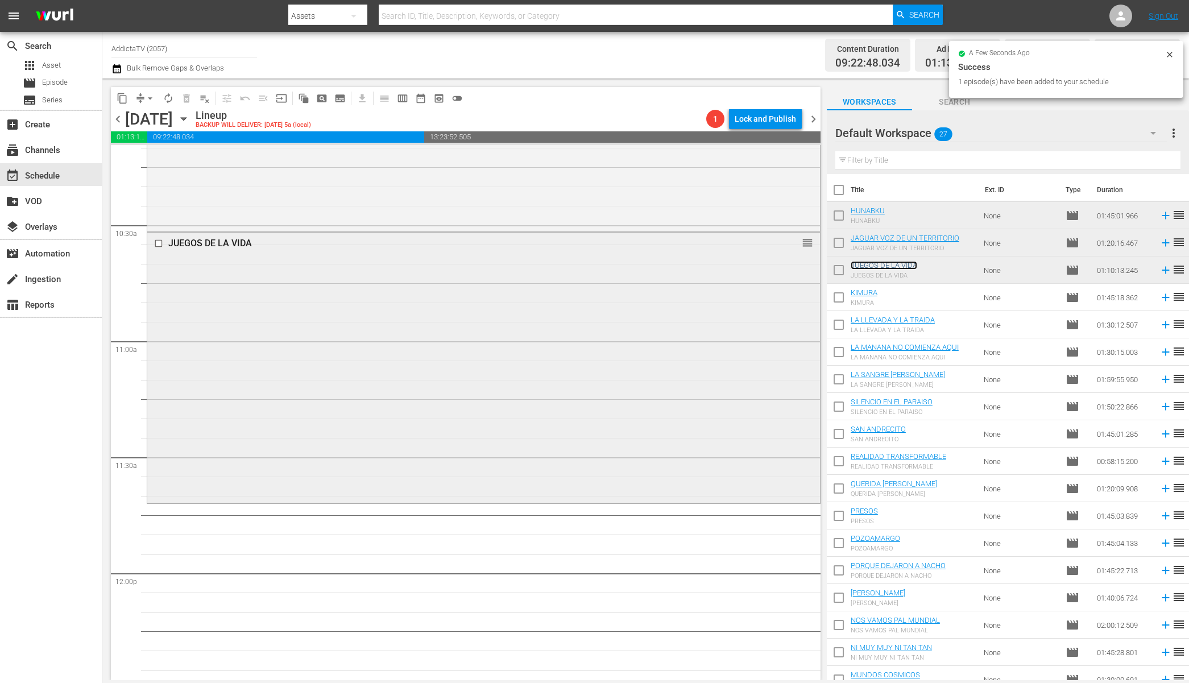
scroll to position [2382, 0]
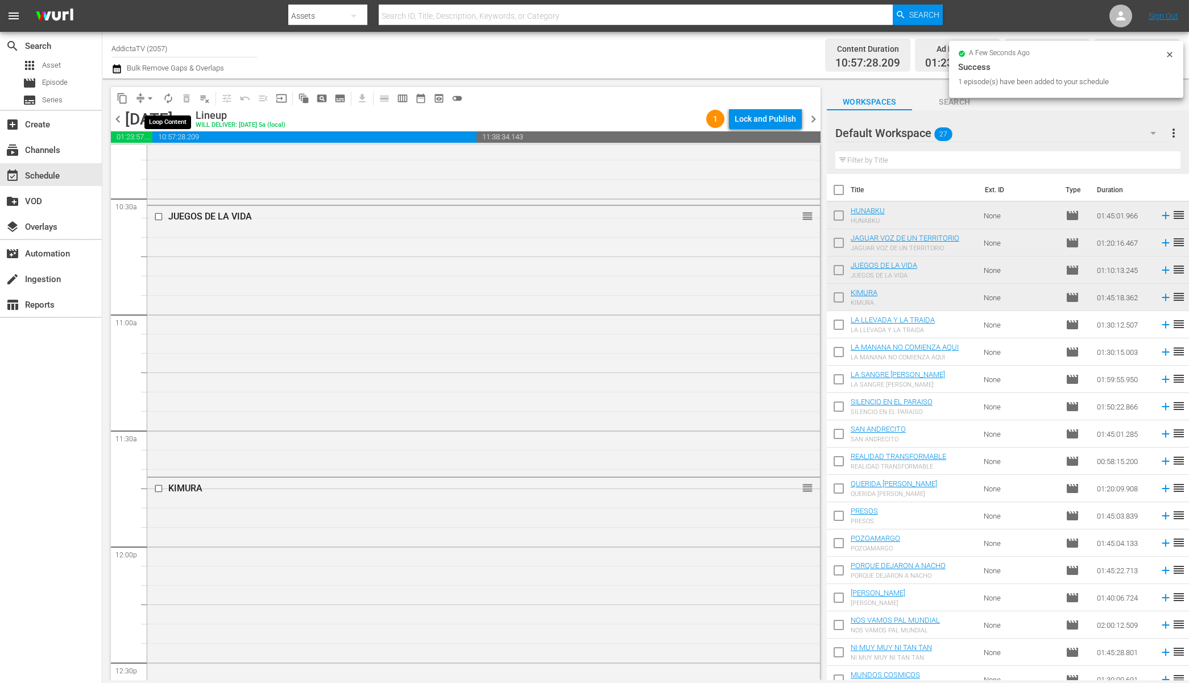
click at [166, 99] on span "autorenew_outlined" at bounding box center [168, 98] width 11 height 11
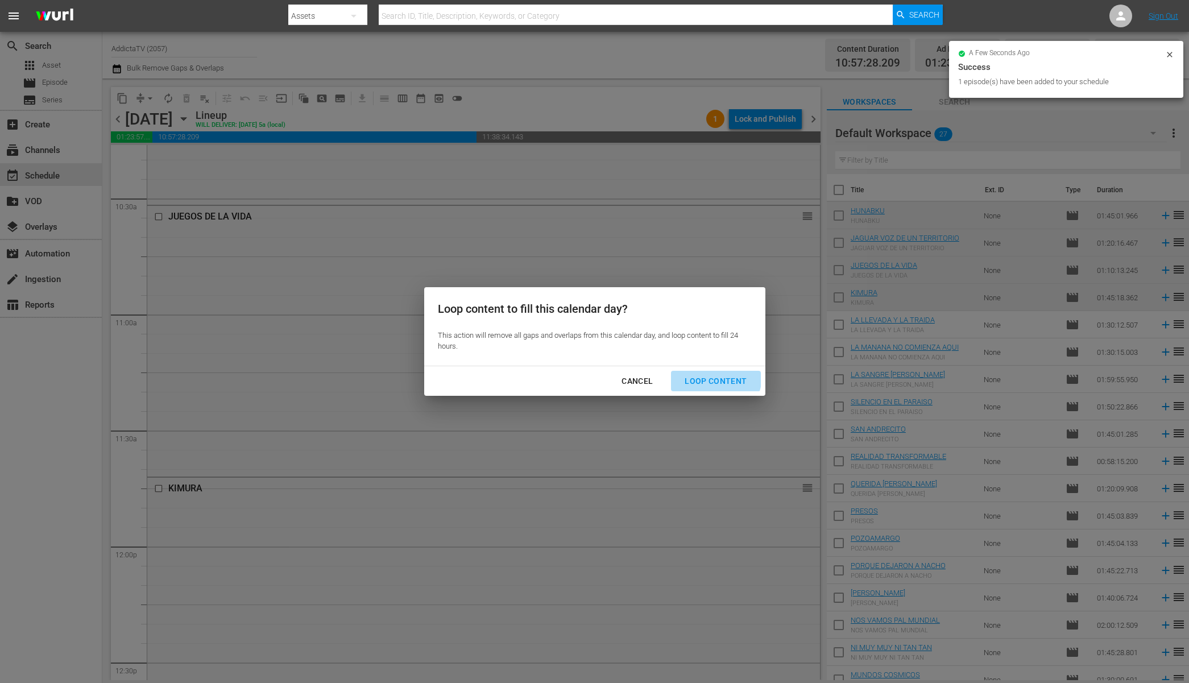
click at [705, 375] on div "Loop Content" at bounding box center [715, 381] width 80 height 14
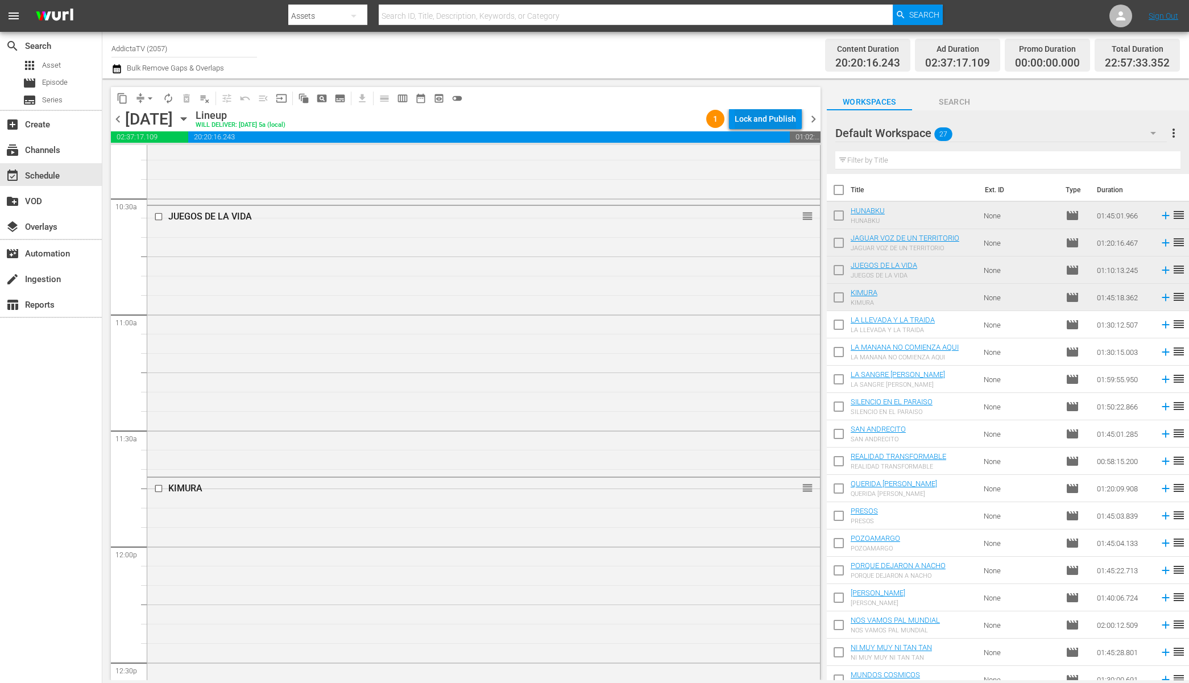
click at [753, 113] on div "Lock and Publish" at bounding box center [765, 119] width 61 height 20
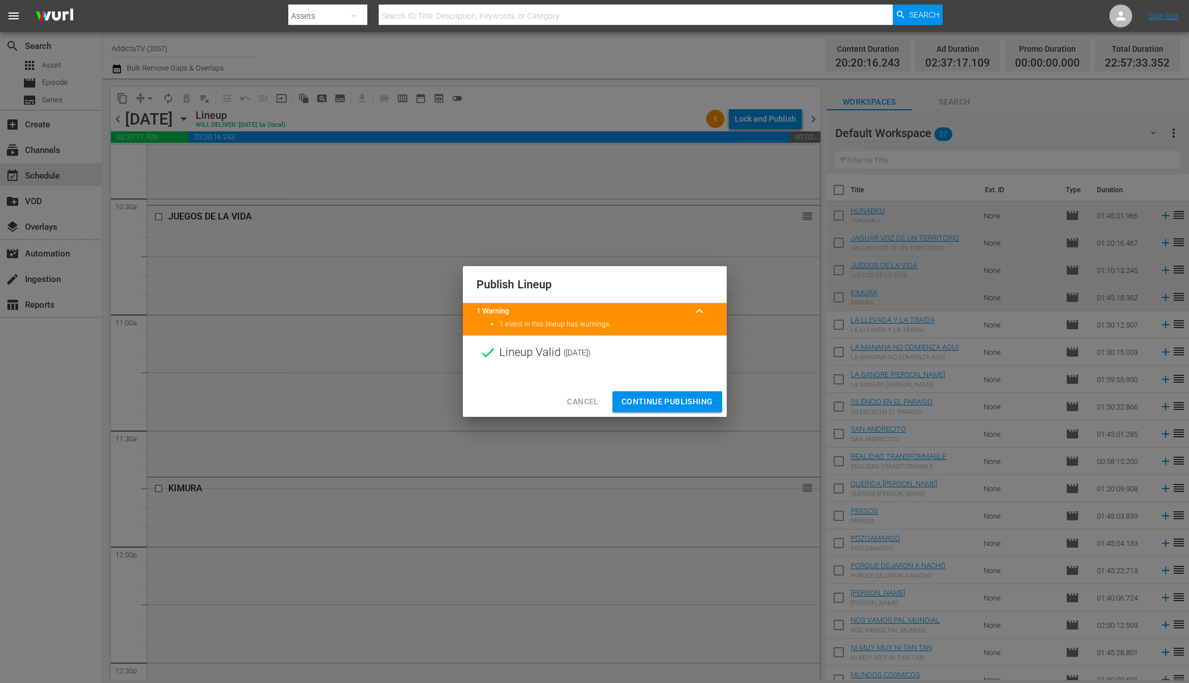
click at [681, 406] on span "Continue Publishing" at bounding box center [667, 402] width 92 height 14
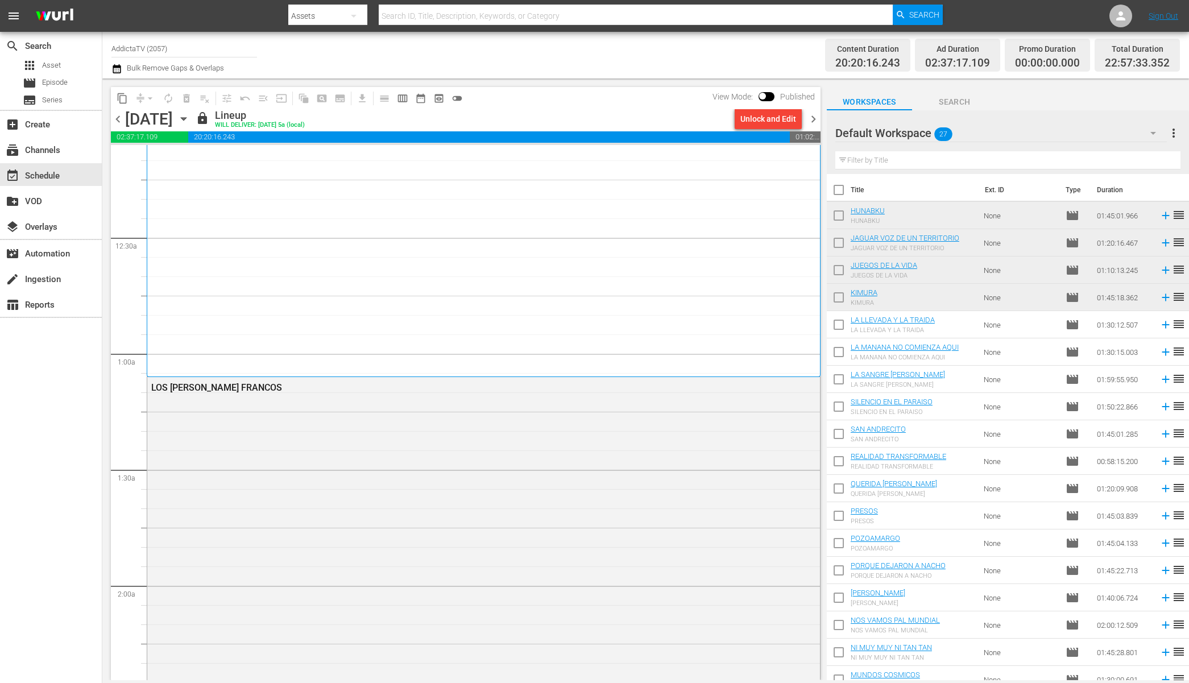
scroll to position [0, 0]
